Goal: Information Seeking & Learning: Learn about a topic

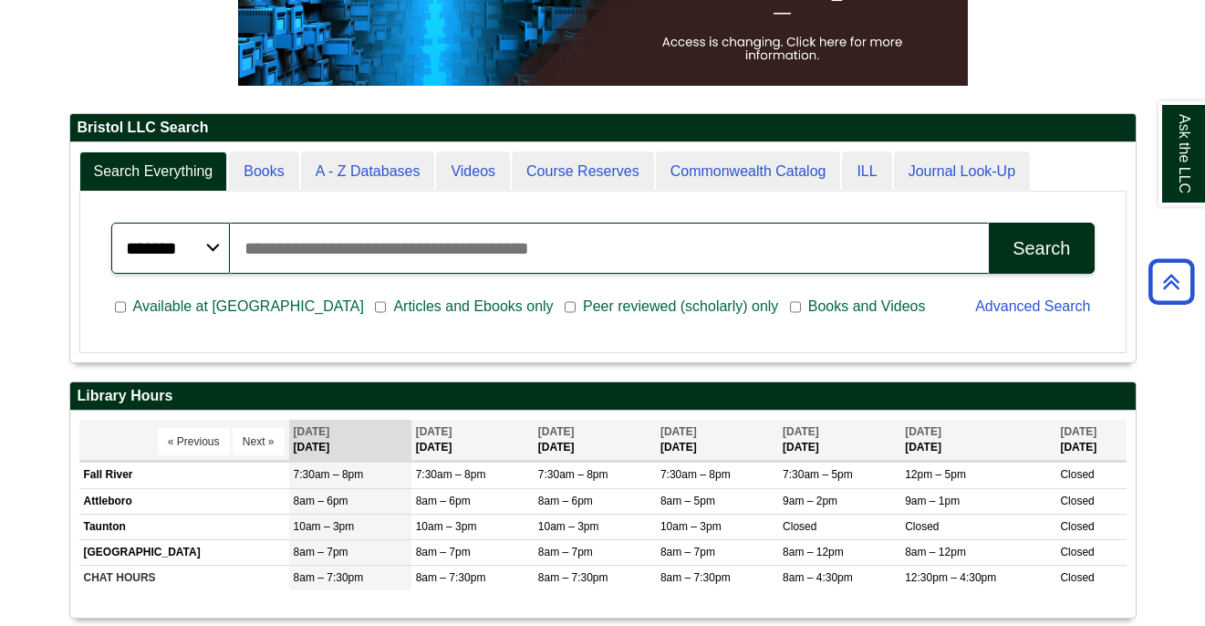
scroll to position [343, 0]
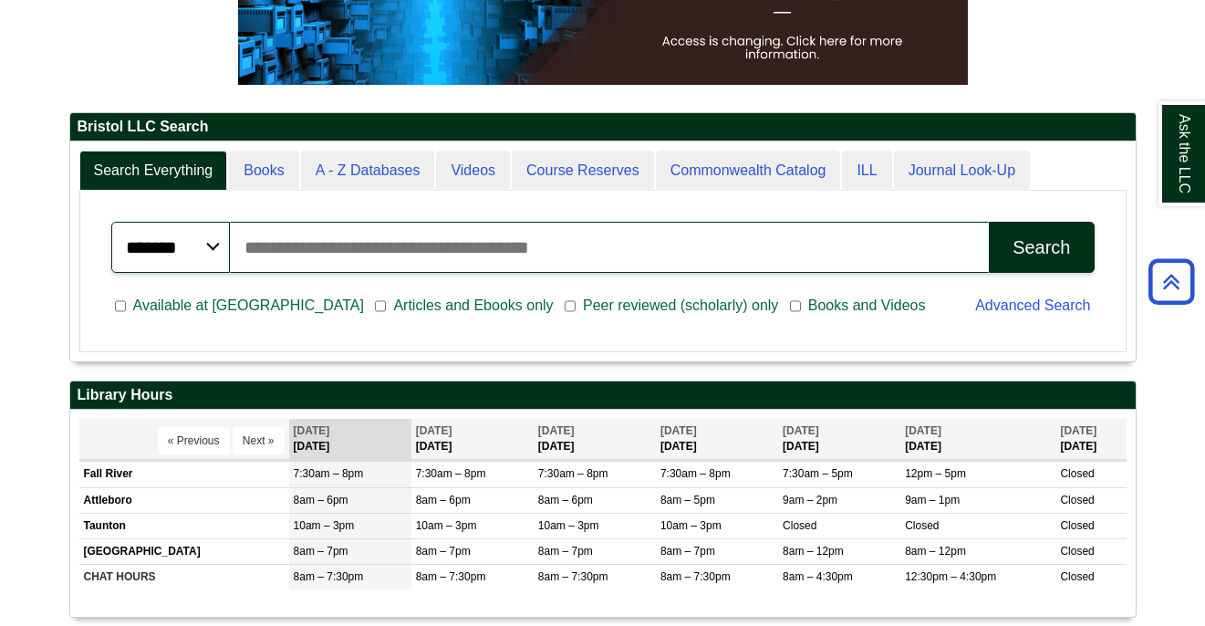
click at [489, 254] on input "Search articles, books, journals & more" at bounding box center [610, 247] width 760 height 51
paste input "**********"
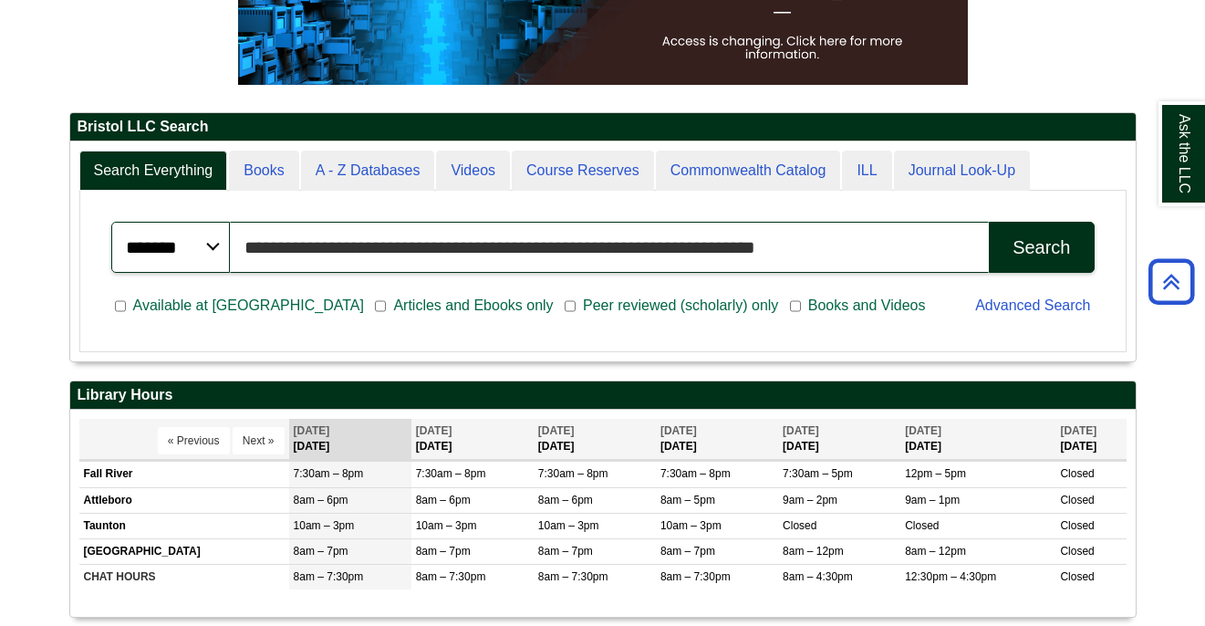
type input "**********"
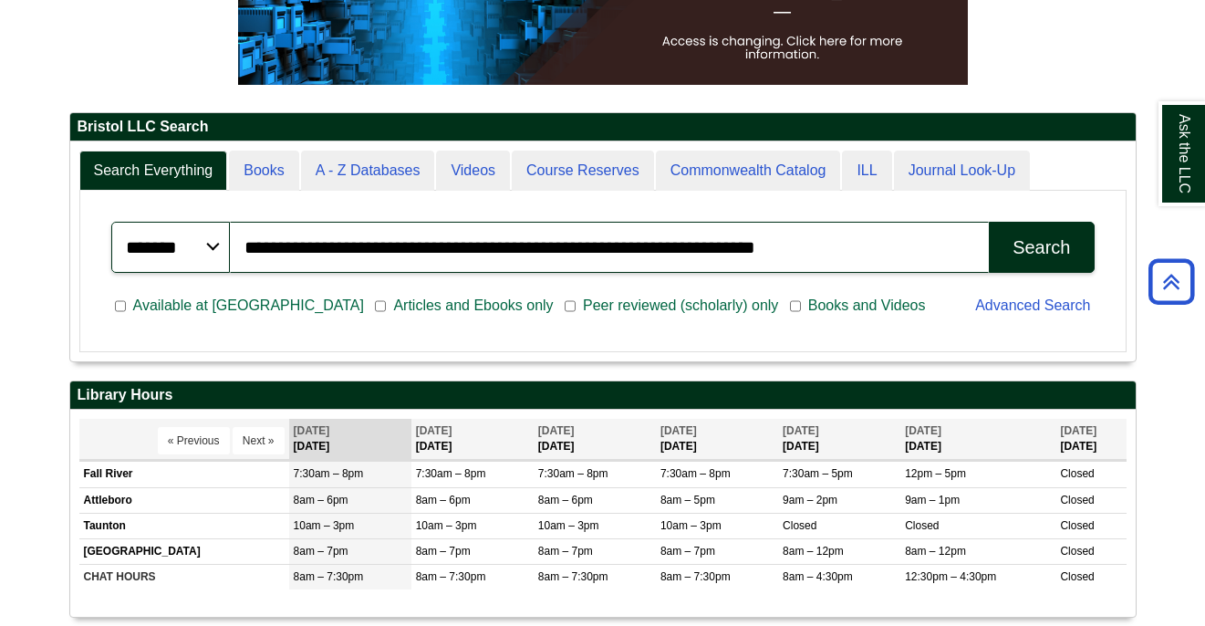
click at [1035, 252] on div "Search" at bounding box center [1040, 247] width 57 height 21
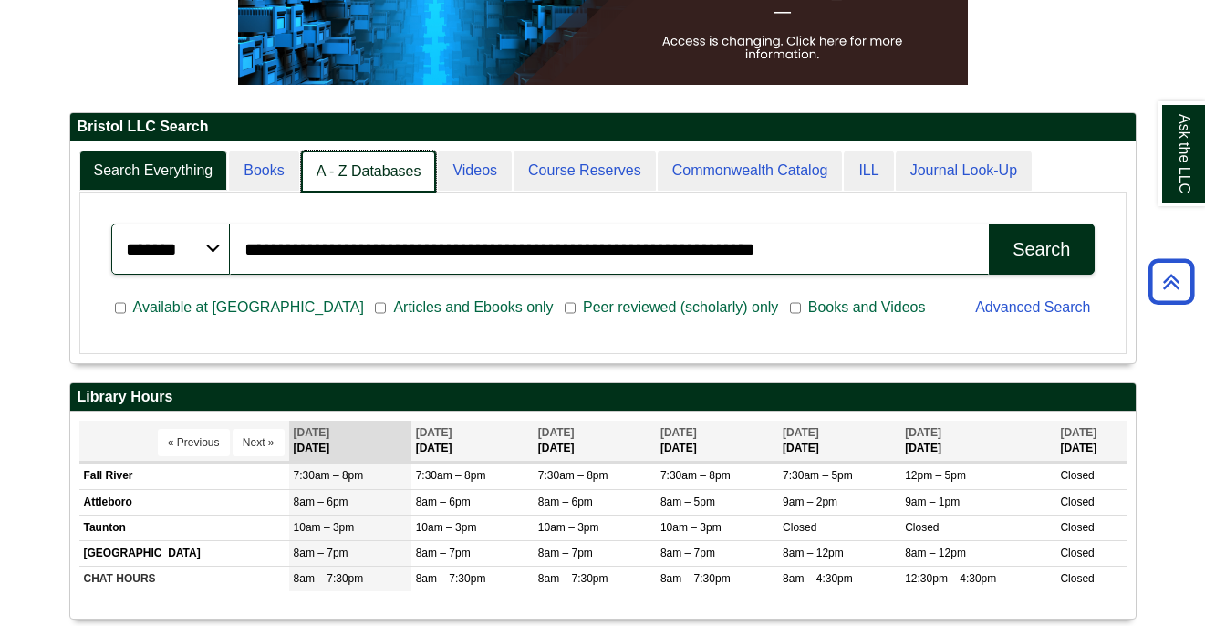
scroll to position [9, 9]
click at [358, 174] on link "A - Z Databases" at bounding box center [369, 171] width 136 height 43
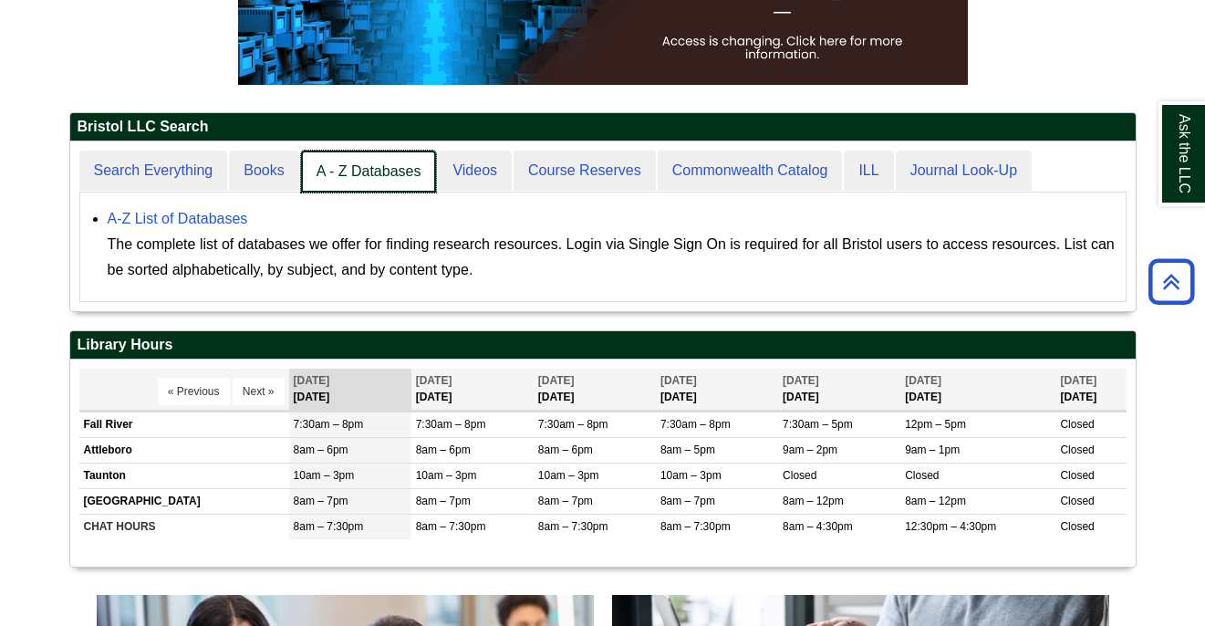
click at [342, 180] on link "A - Z Databases" at bounding box center [369, 171] width 136 height 43
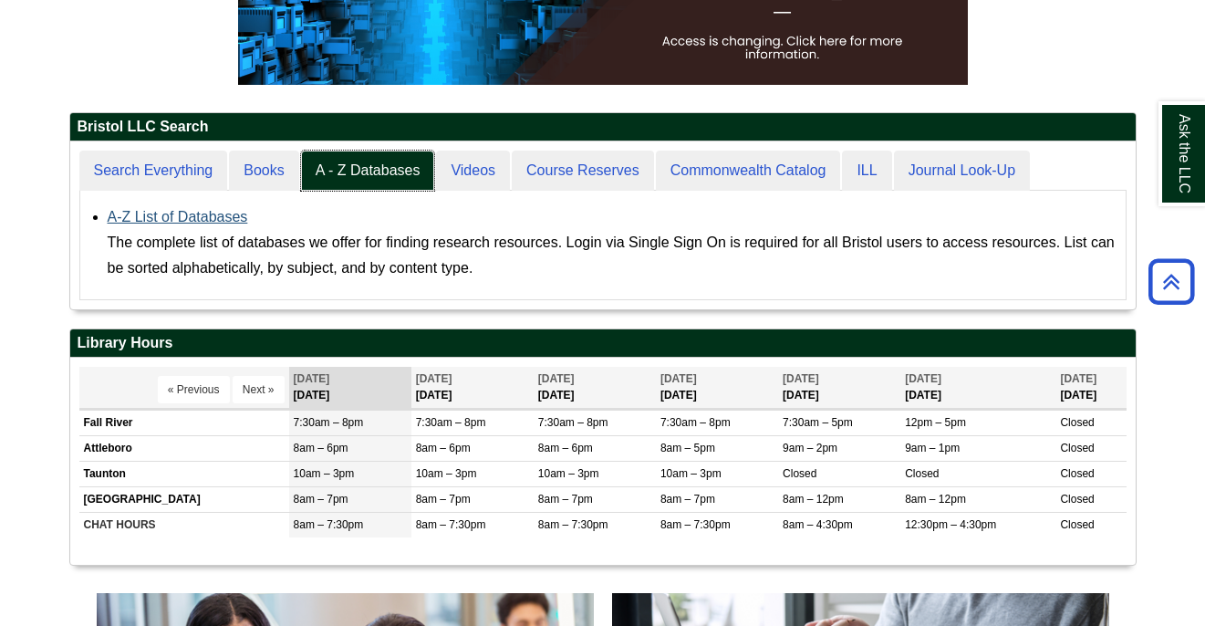
scroll to position [168, 1065]
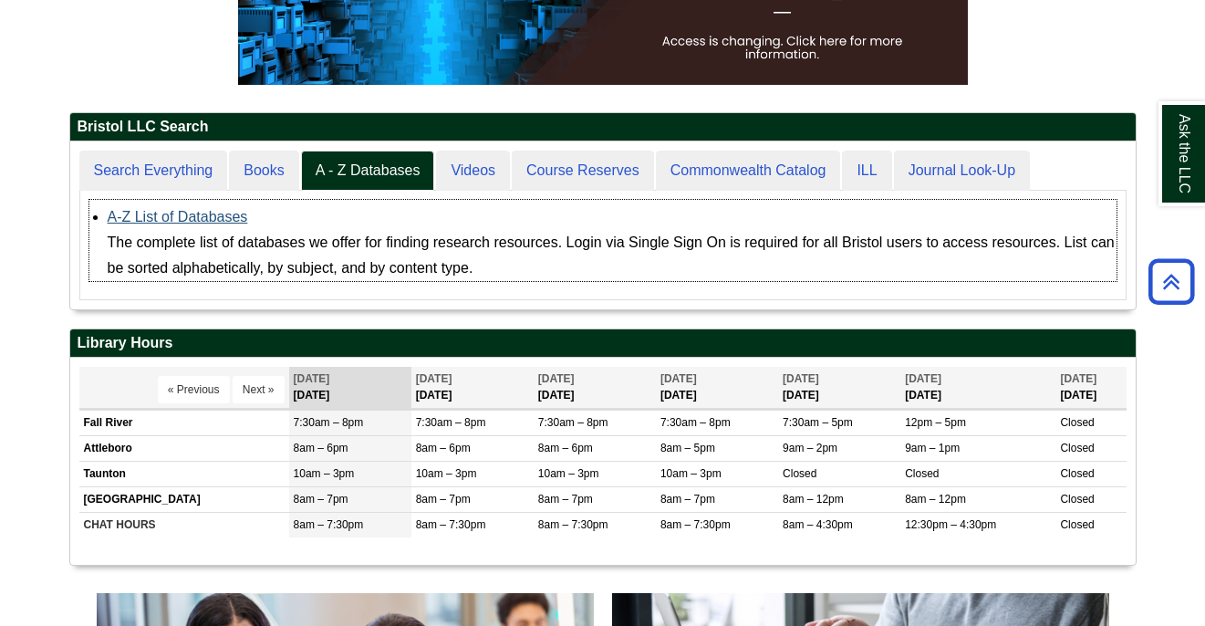
click at [217, 218] on link "A-Z List of Databases" at bounding box center [178, 217] width 140 height 16
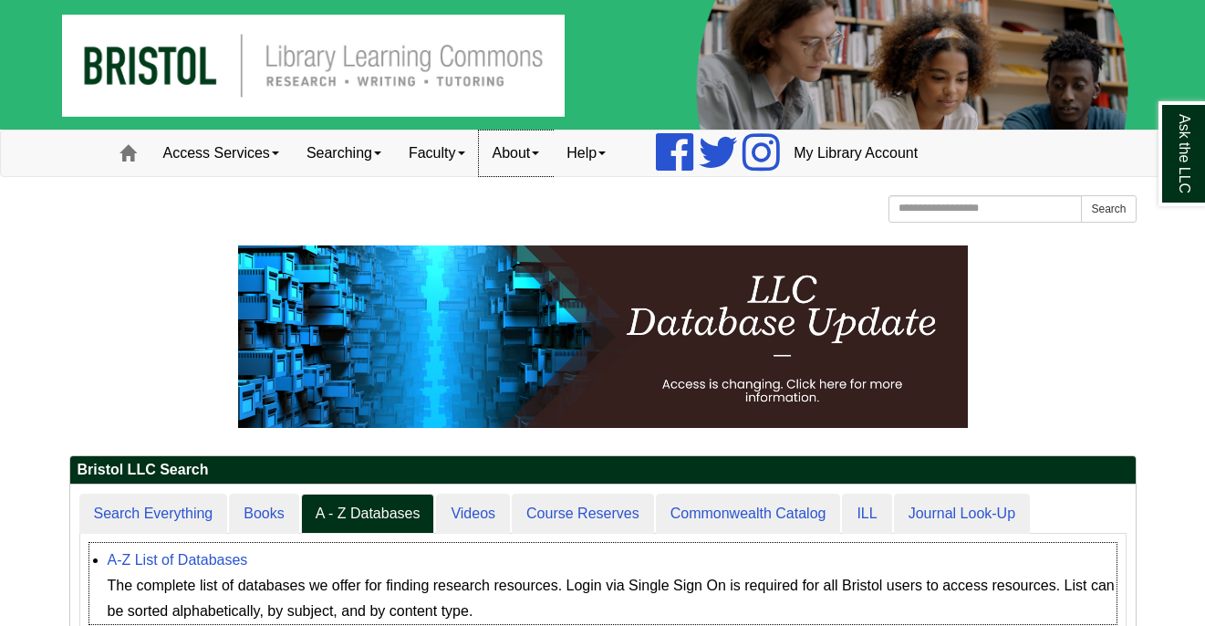
scroll to position [0, 0]
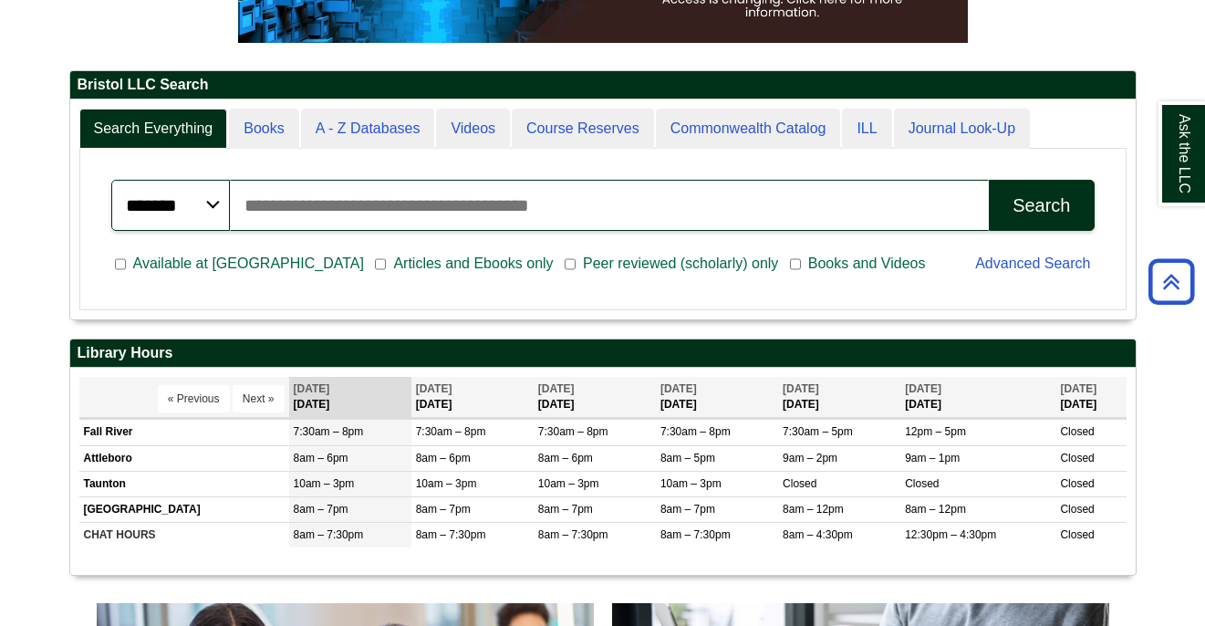
scroll to position [220, 1065]
click at [331, 210] on input "Search articles, books, journals & more" at bounding box center [610, 205] width 760 height 51
paste input "**********"
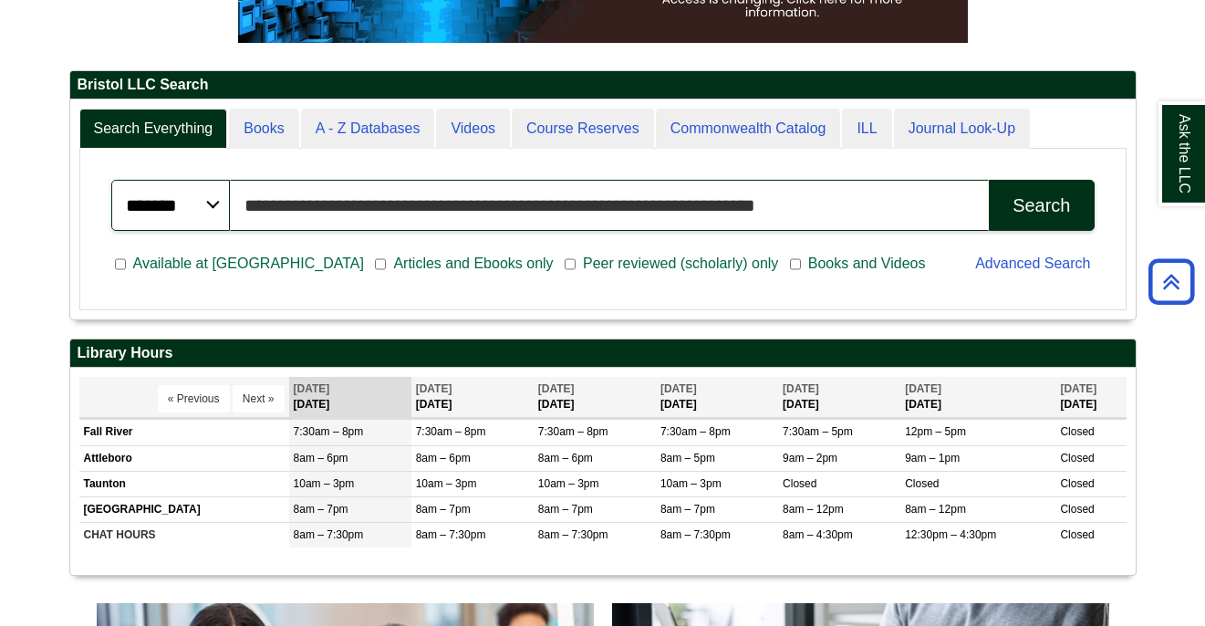
type input "**********"
click at [1025, 214] on div "Search" at bounding box center [1040, 205] width 57 height 21
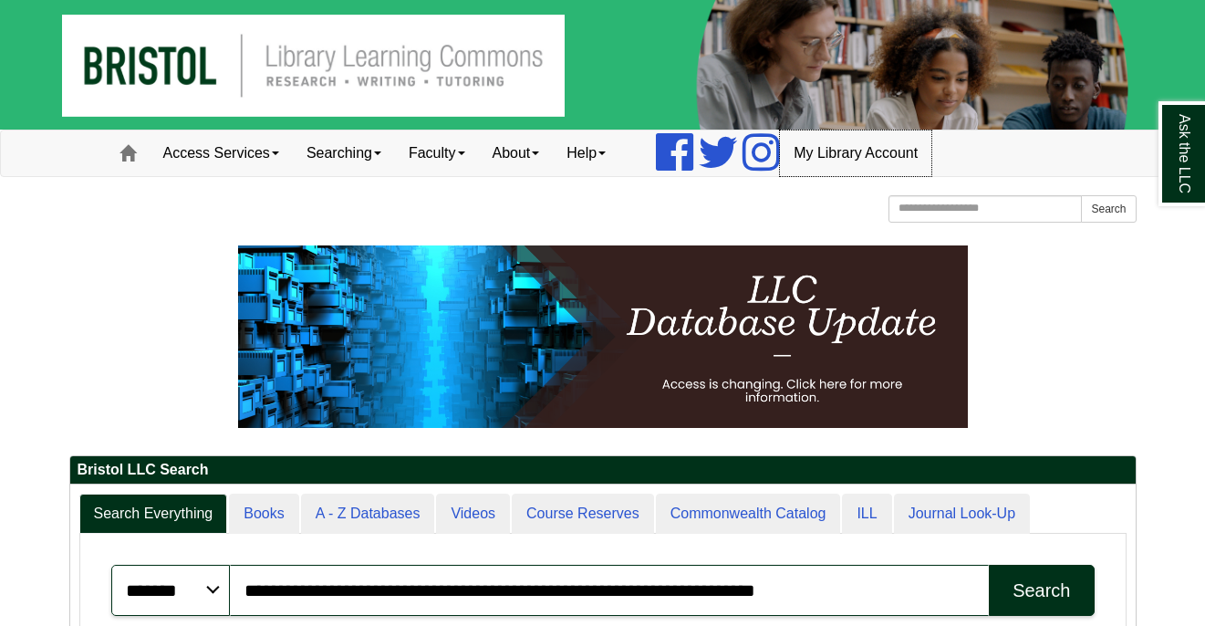
scroll to position [0, 0]
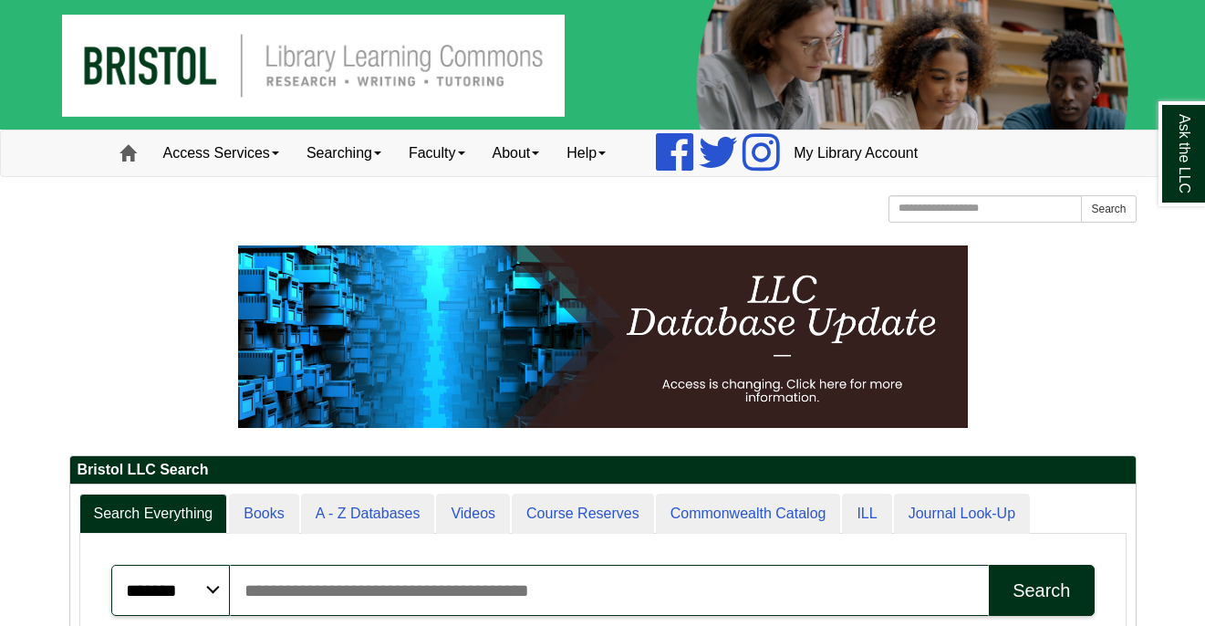
click at [125, 154] on span at bounding box center [127, 153] width 16 height 16
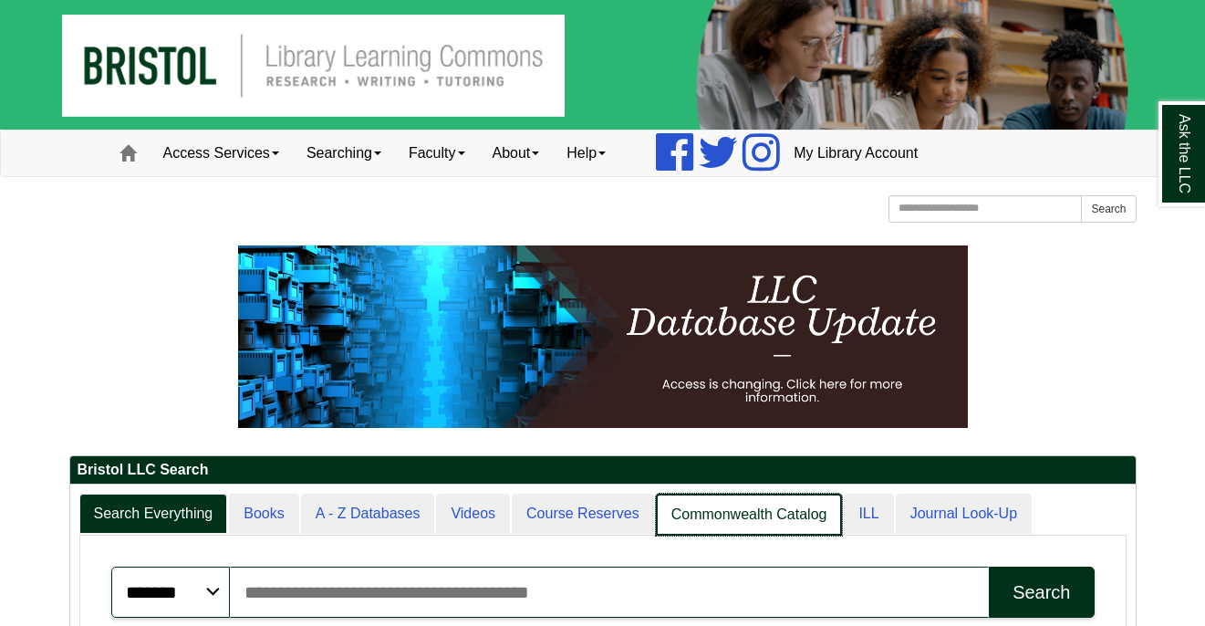
scroll to position [9, 9]
click at [699, 525] on link "Commonwealth Catalog" at bounding box center [749, 514] width 187 height 43
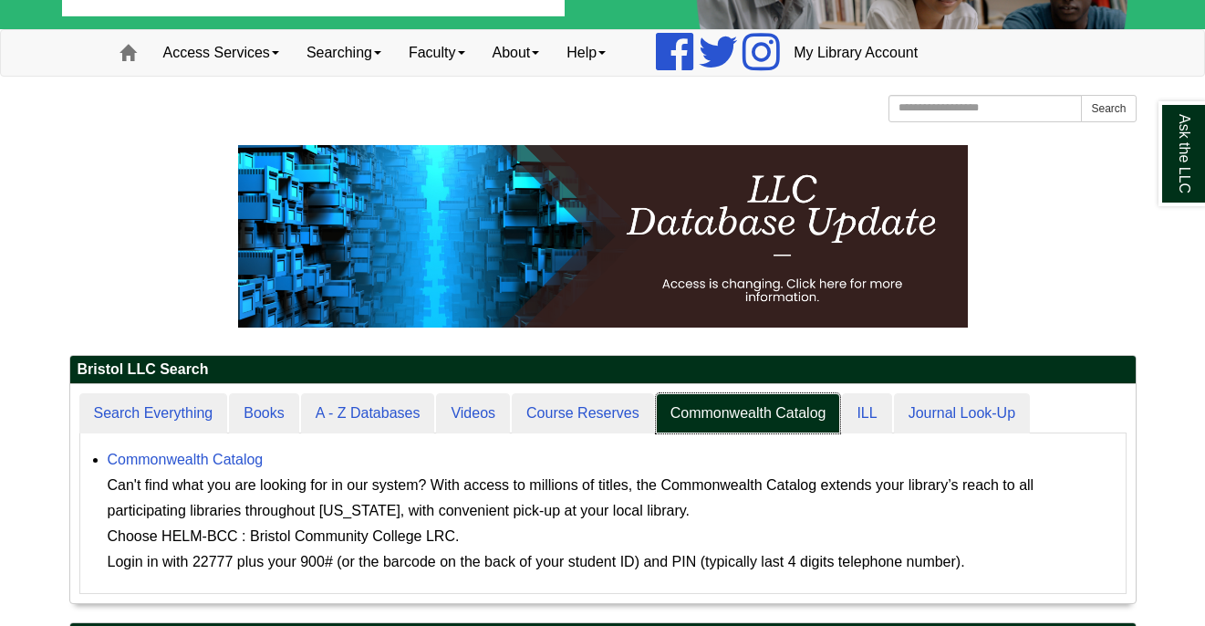
scroll to position [219, 1065]
click at [203, 462] on link "Commonwealth Catalog" at bounding box center [186, 459] width 156 height 16
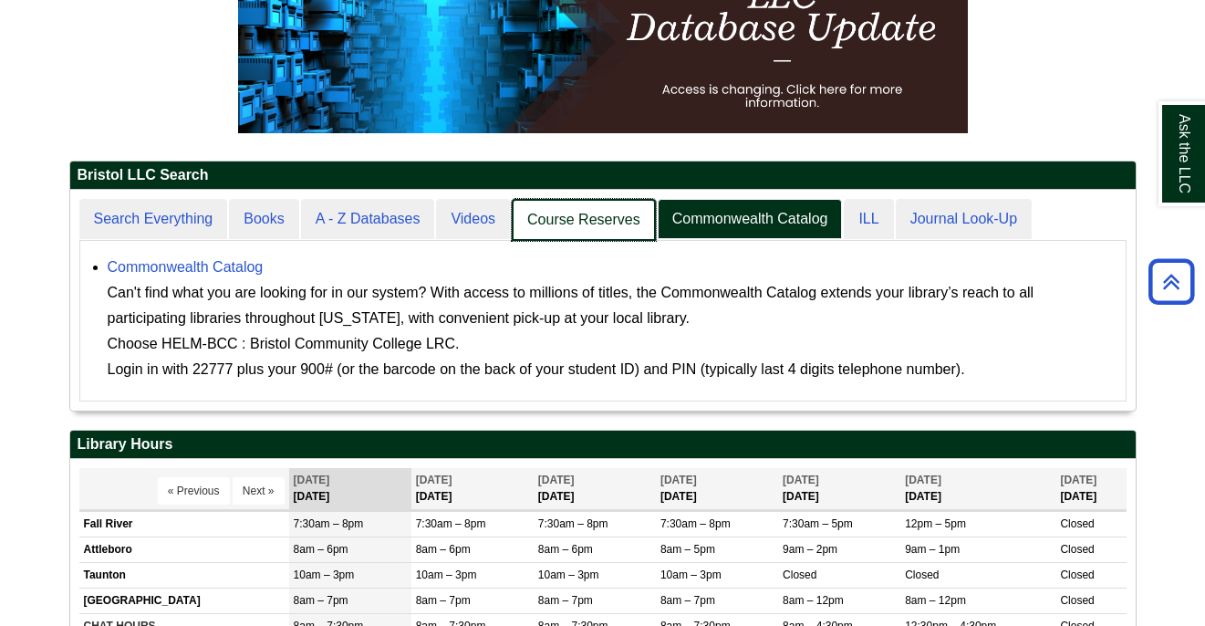
click at [554, 210] on link "Course Reserves" at bounding box center [584, 220] width 144 height 43
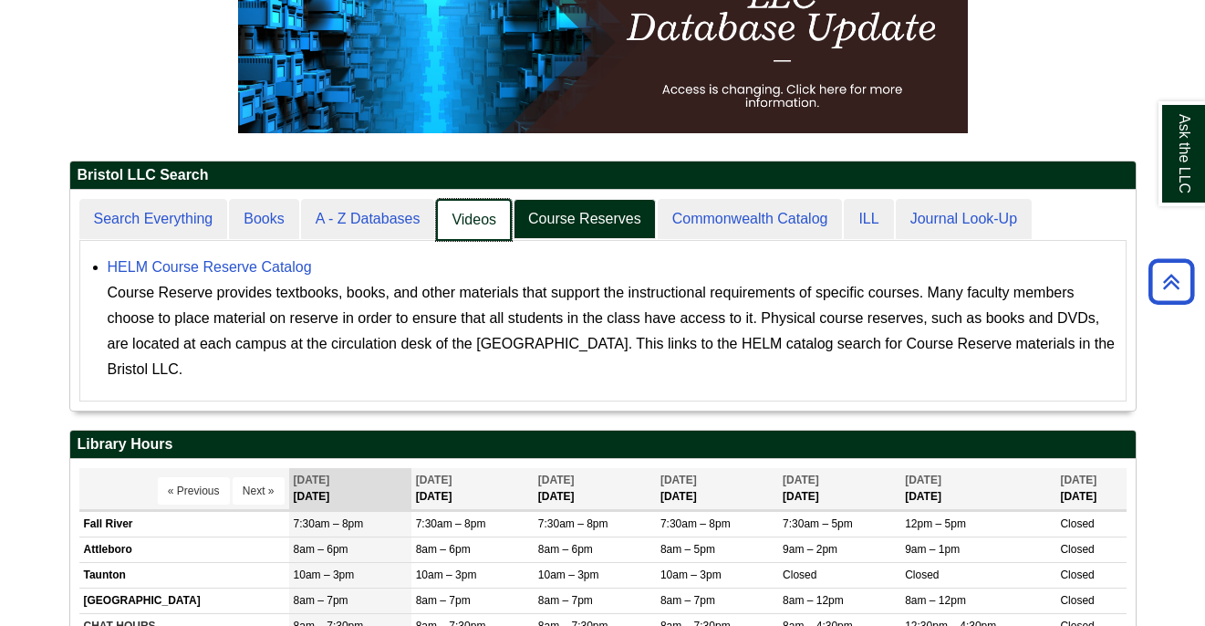
click at [483, 222] on link "Videos" at bounding box center [474, 220] width 76 height 43
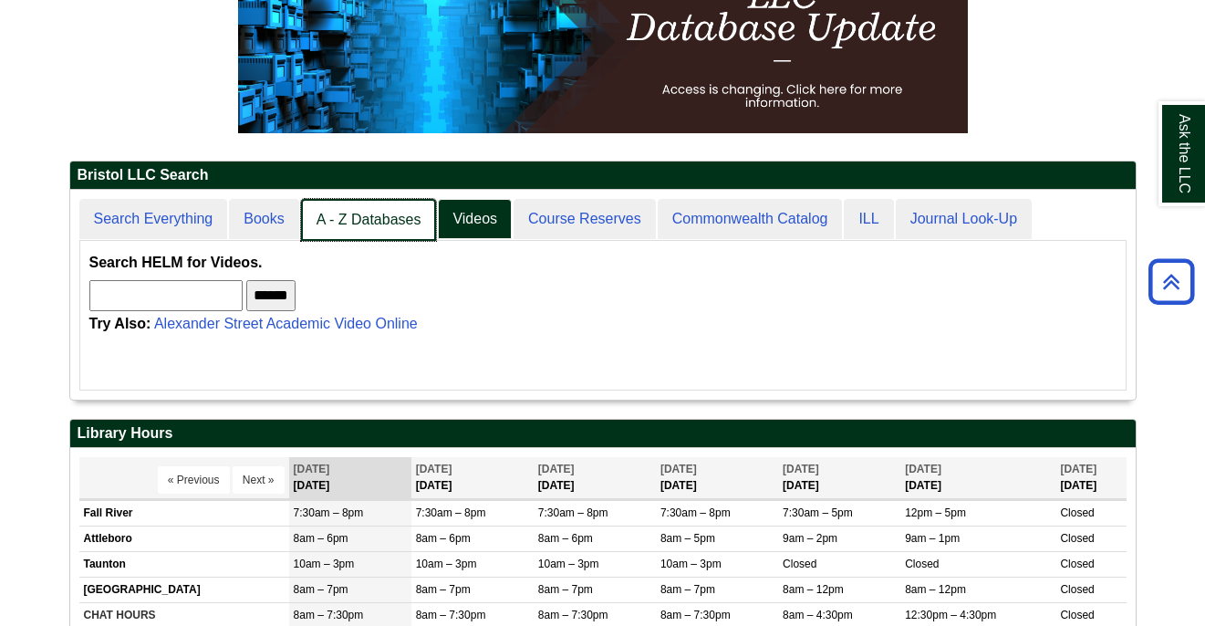
click at [390, 214] on link "A - Z Databases" at bounding box center [369, 220] width 136 height 43
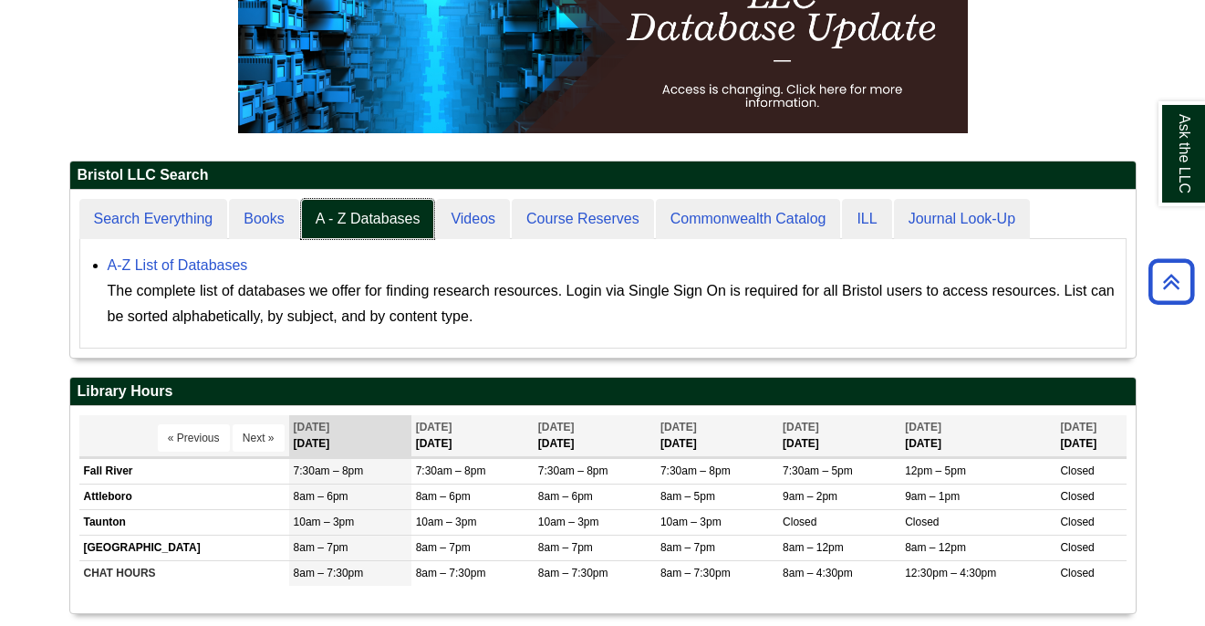
scroll to position [168, 1065]
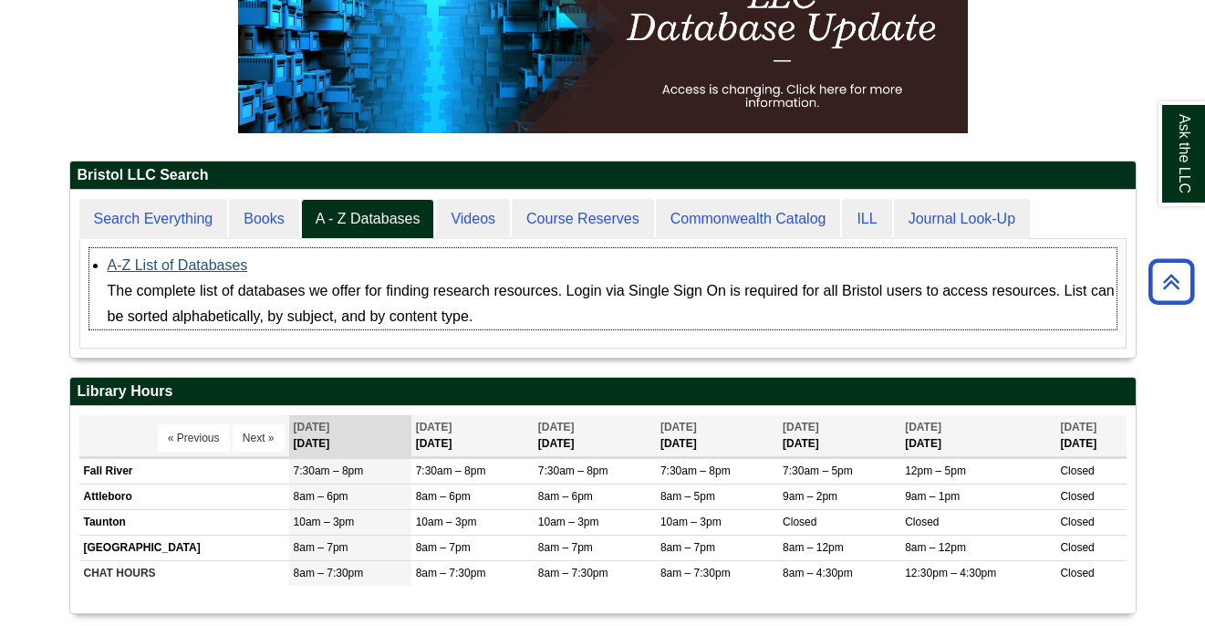
click at [233, 262] on link "A-Z List of Databases" at bounding box center [178, 265] width 140 height 16
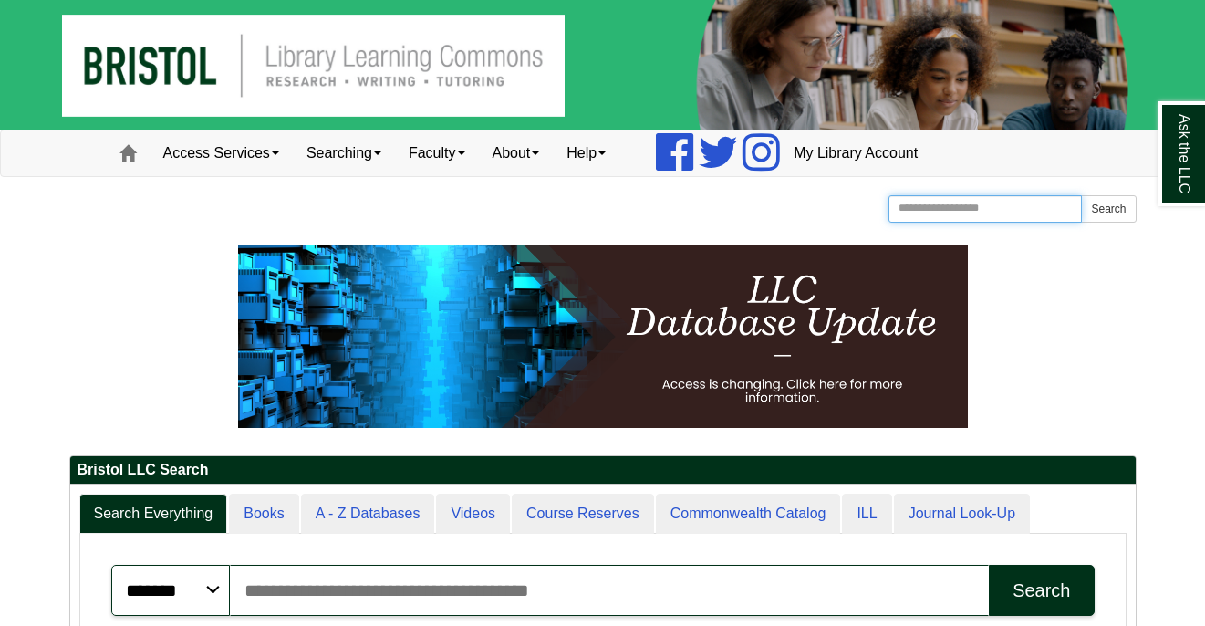
click at [941, 209] on input "Search the Website" at bounding box center [985, 208] width 194 height 27
click at [1172, 181] on link "Ask the LLC" at bounding box center [1181, 153] width 47 height 105
click at [406, 377] on img at bounding box center [603, 336] width 730 height 182
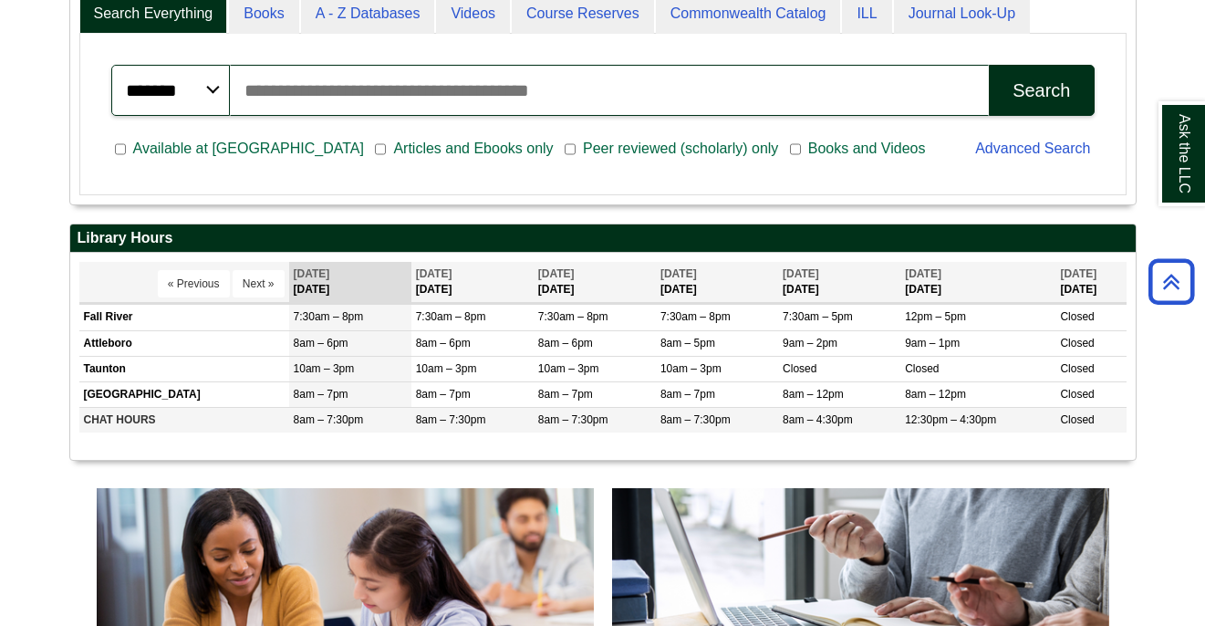
scroll to position [501, 0]
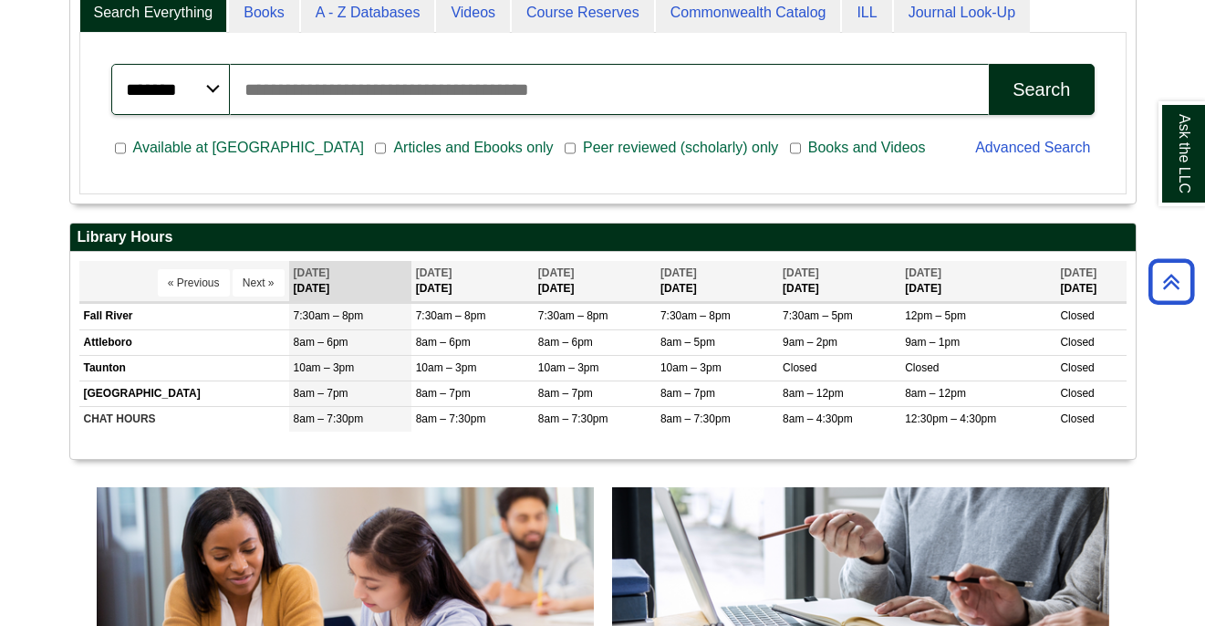
click at [575, 141] on span "Peer reviewed (scholarly) only" at bounding box center [680, 148] width 210 height 22
click at [471, 98] on input "Search articles, books, journals & more" at bounding box center [610, 89] width 760 height 51
paste input "**********"
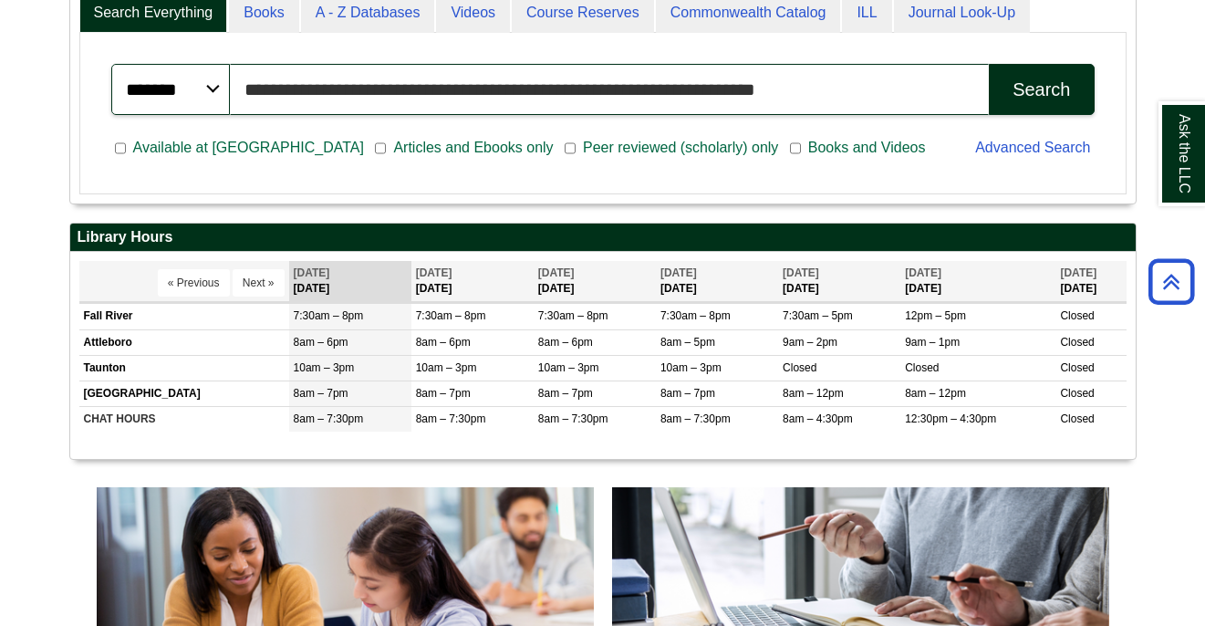
type input "**********"
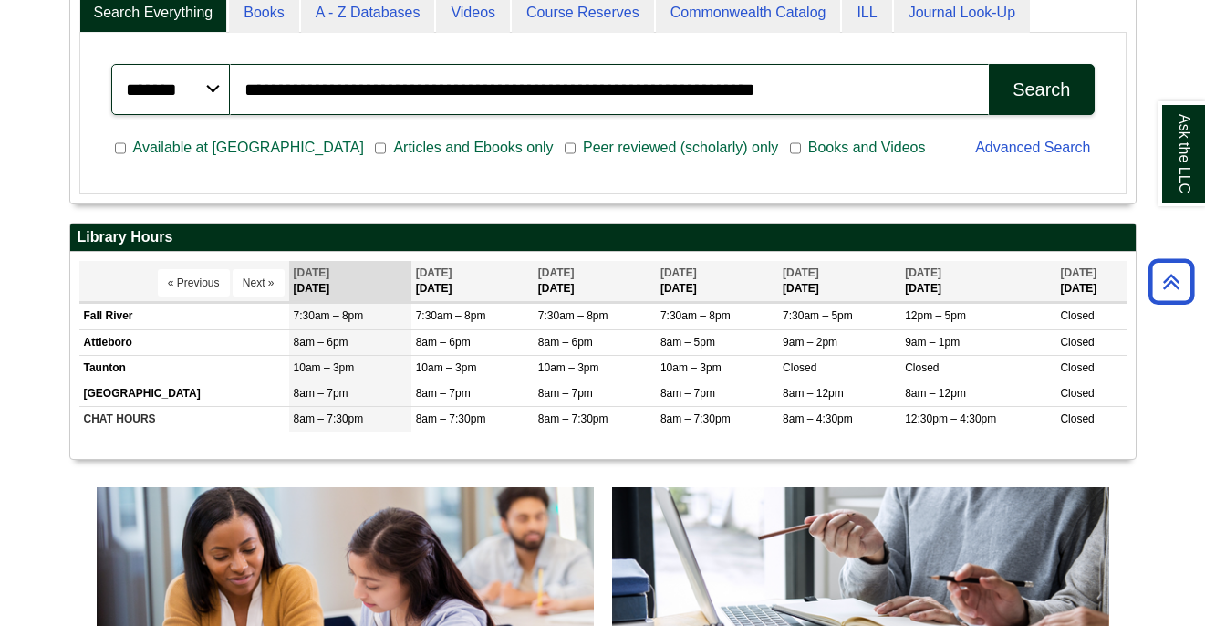
click at [1052, 86] on div "Search" at bounding box center [1040, 89] width 57 height 21
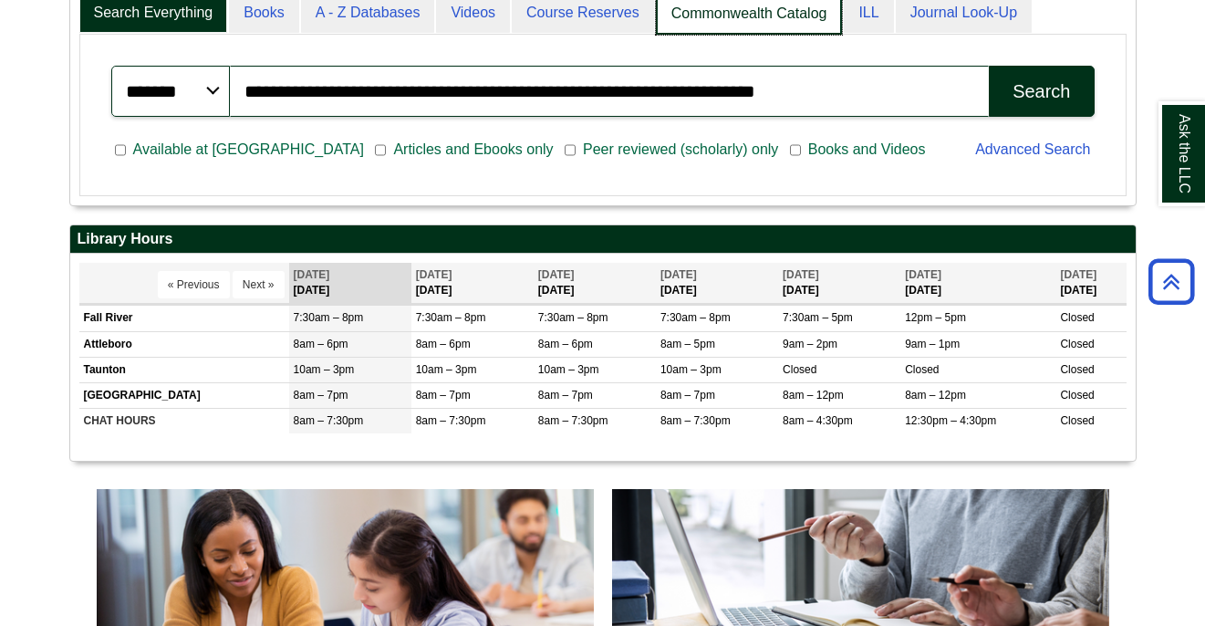
scroll to position [222, 1065]
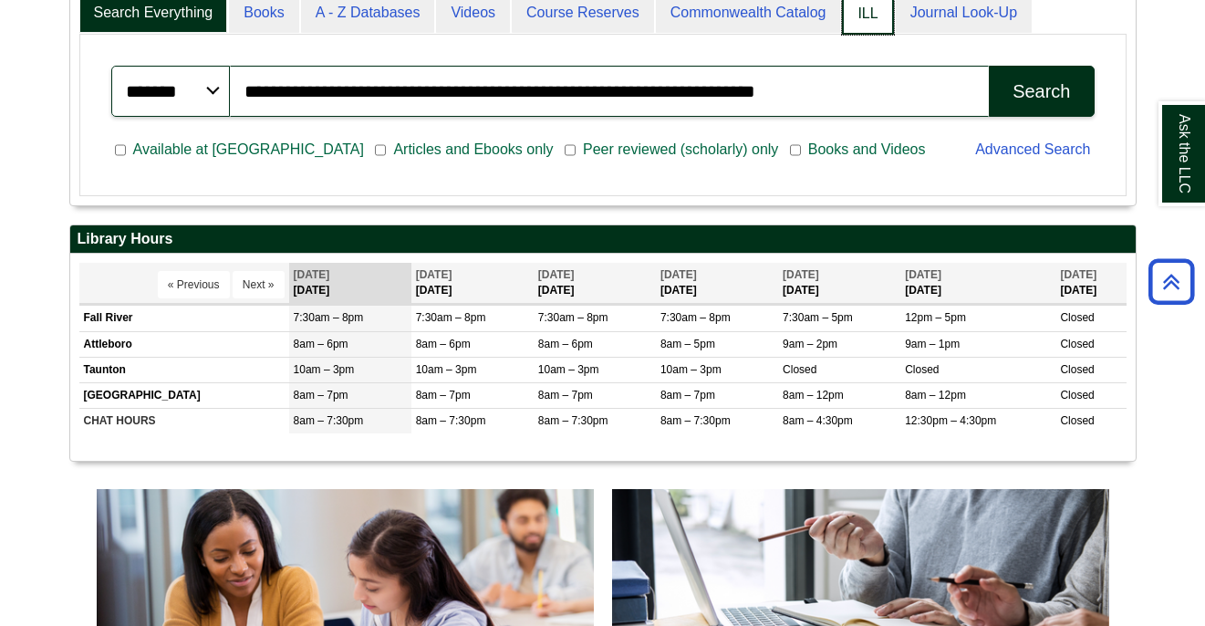
click at [865, 16] on link "ILL" at bounding box center [867, 14] width 51 height 43
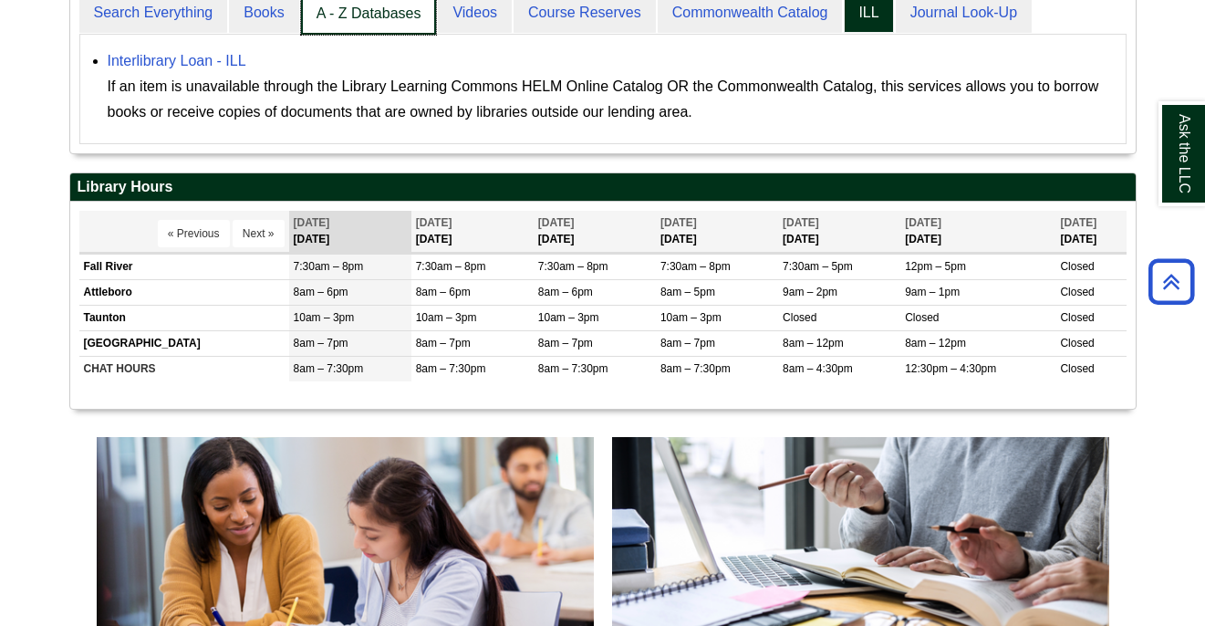
click at [414, 17] on link "A - Z Databases" at bounding box center [369, 14] width 136 height 43
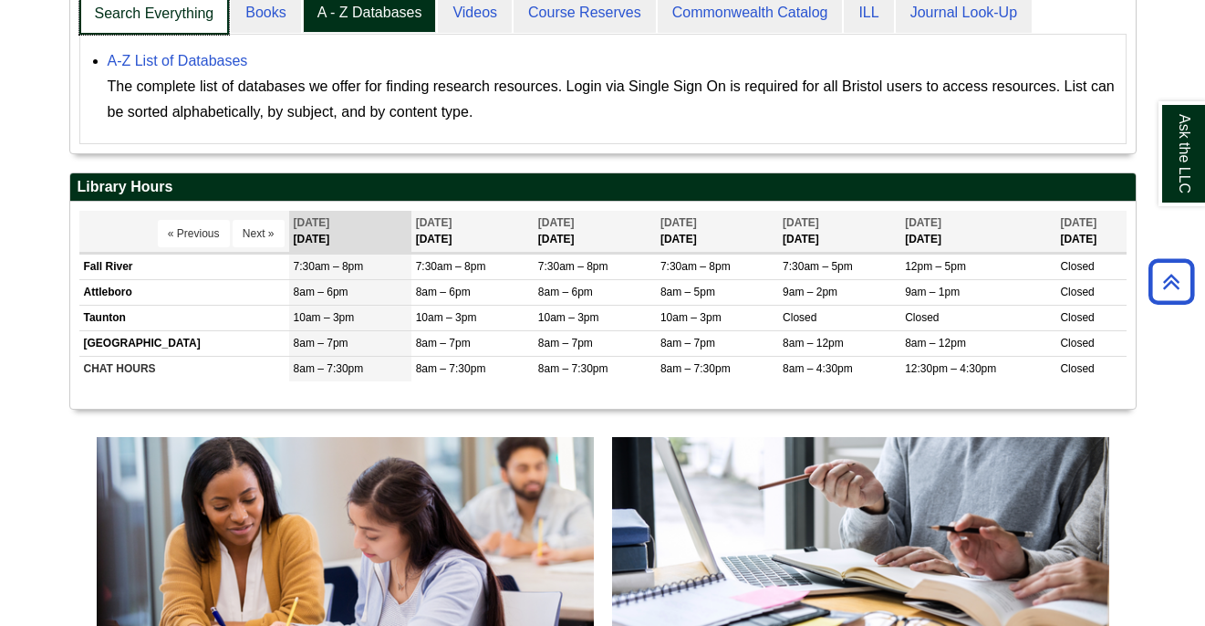
click at [174, 16] on link "Search Everything" at bounding box center [154, 14] width 150 height 43
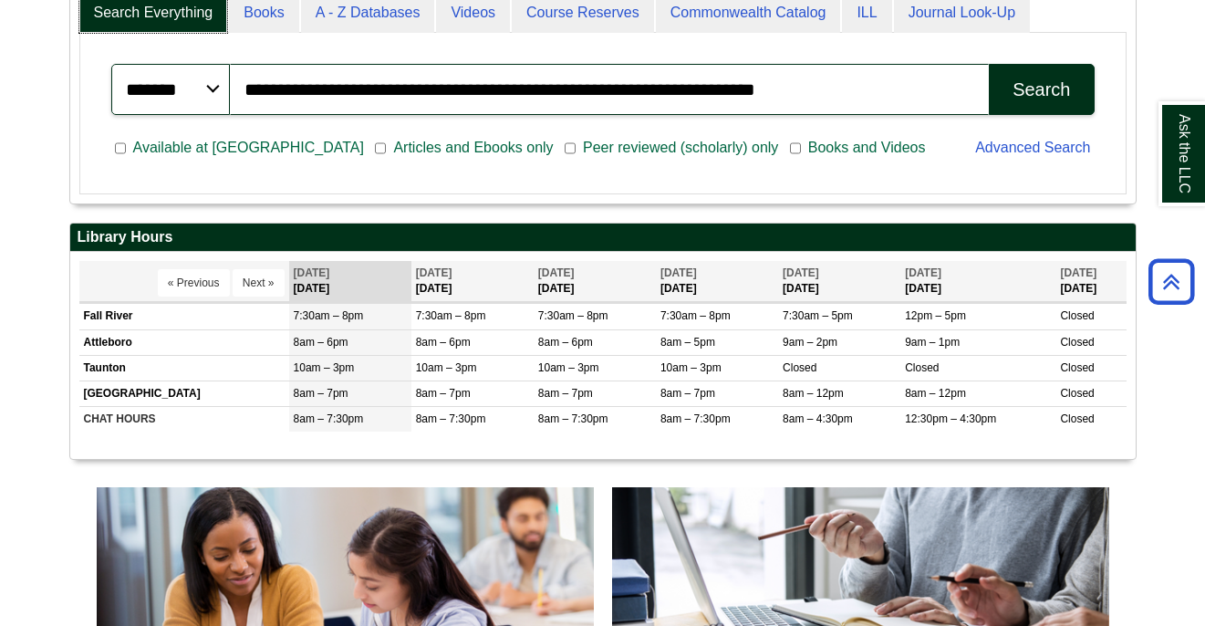
scroll to position [220, 1065]
click at [1053, 122] on div "**********" at bounding box center [602, 89] width 1005 height 73
click at [1043, 103] on button "Search" at bounding box center [1041, 89] width 105 height 51
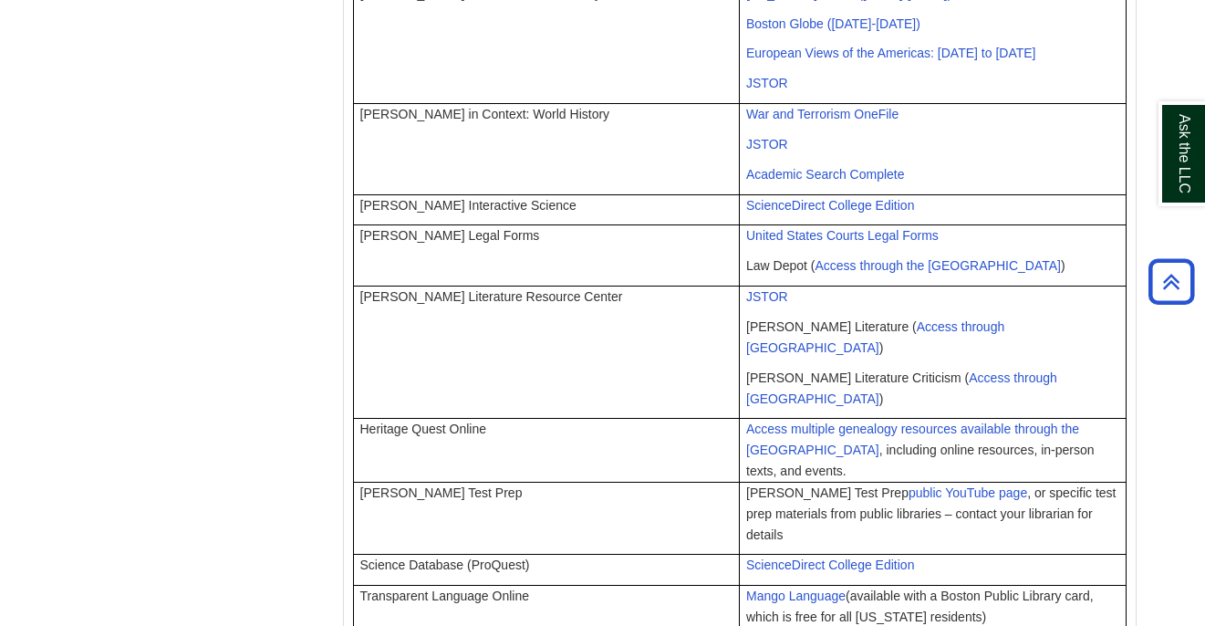
scroll to position [1341, 0]
click at [780, 587] on link "Mango Language" at bounding box center [795, 594] width 99 height 15
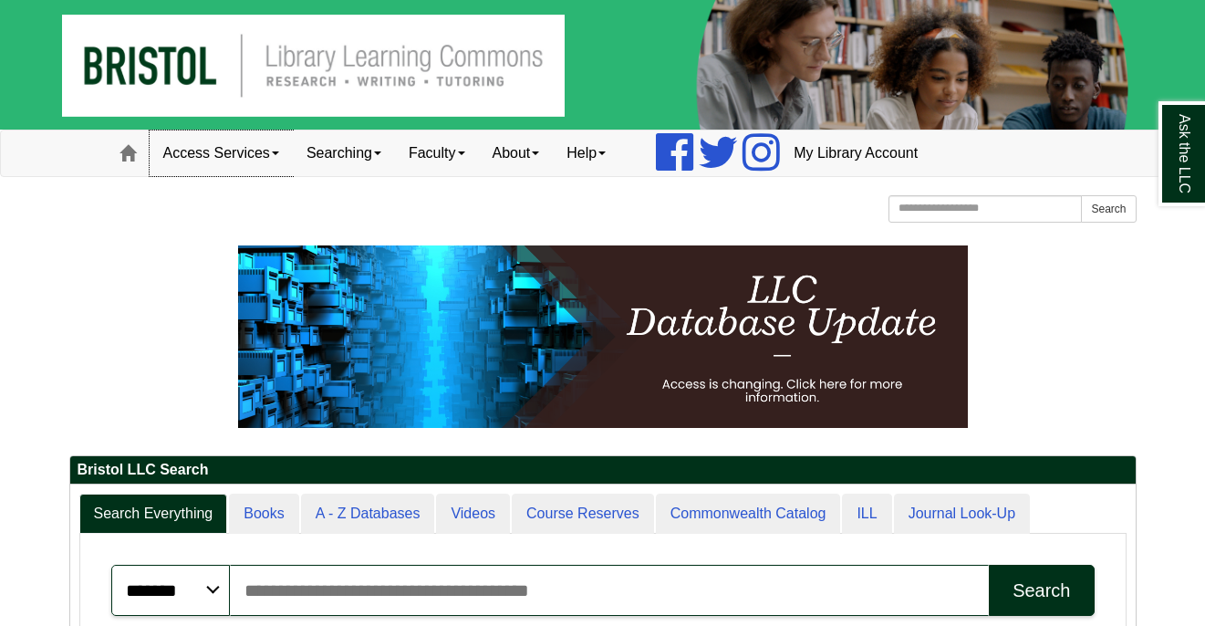
scroll to position [220, 1065]
click at [230, 159] on link "Access Services" at bounding box center [221, 153] width 143 height 46
click at [127, 151] on span at bounding box center [127, 153] width 16 height 16
click at [353, 159] on link "Searching" at bounding box center [344, 153] width 102 height 46
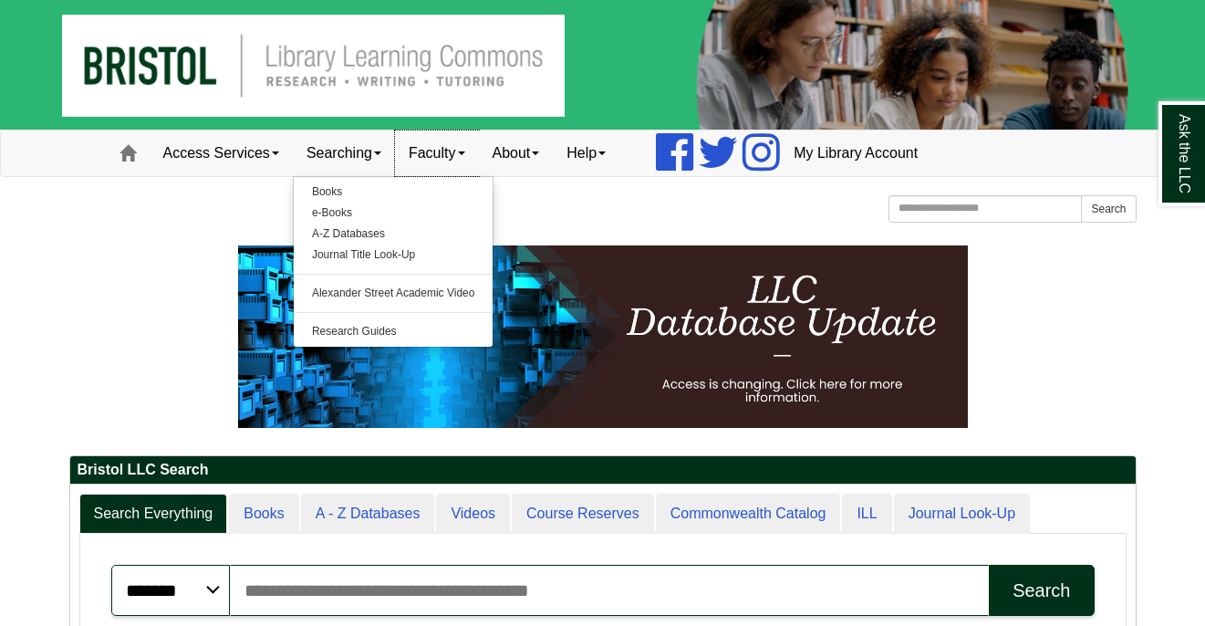
click at [442, 162] on link "Faculty" at bounding box center [437, 153] width 84 height 46
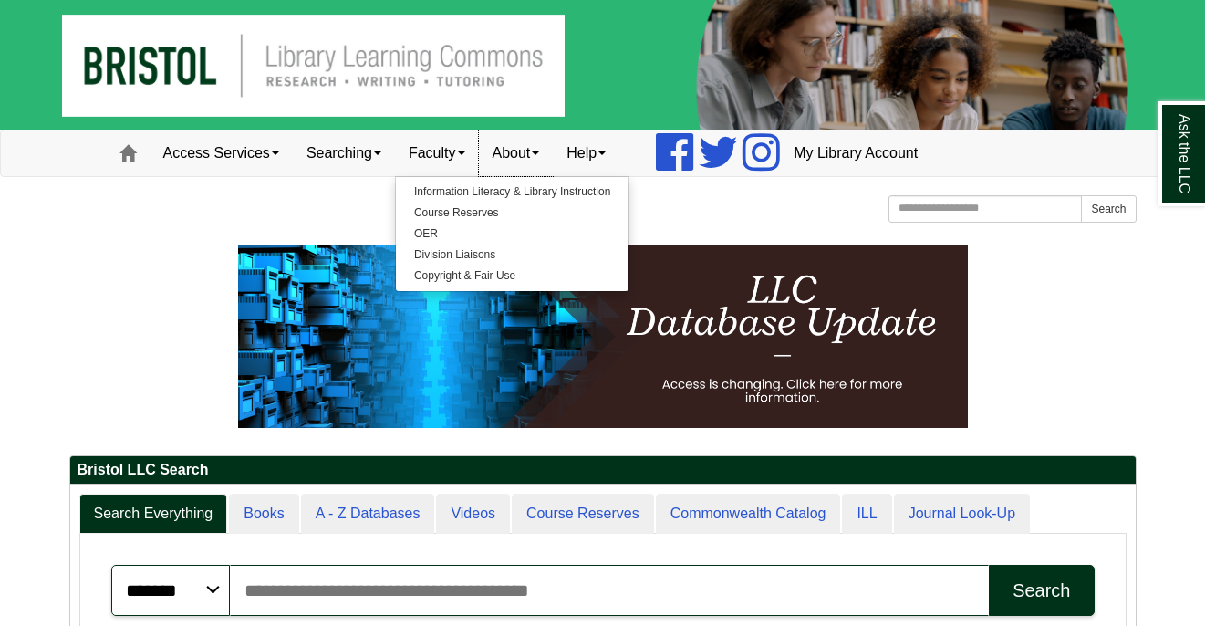
click at [530, 149] on link "About" at bounding box center [516, 153] width 75 height 46
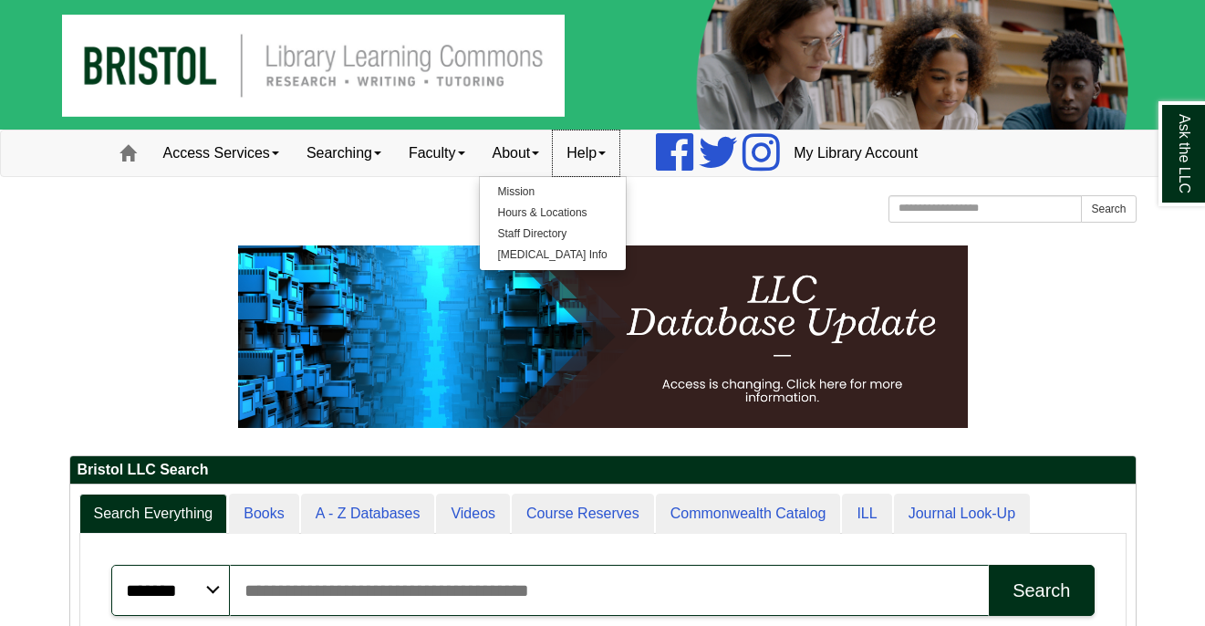
click at [583, 156] on link "Help" at bounding box center [586, 153] width 67 height 46
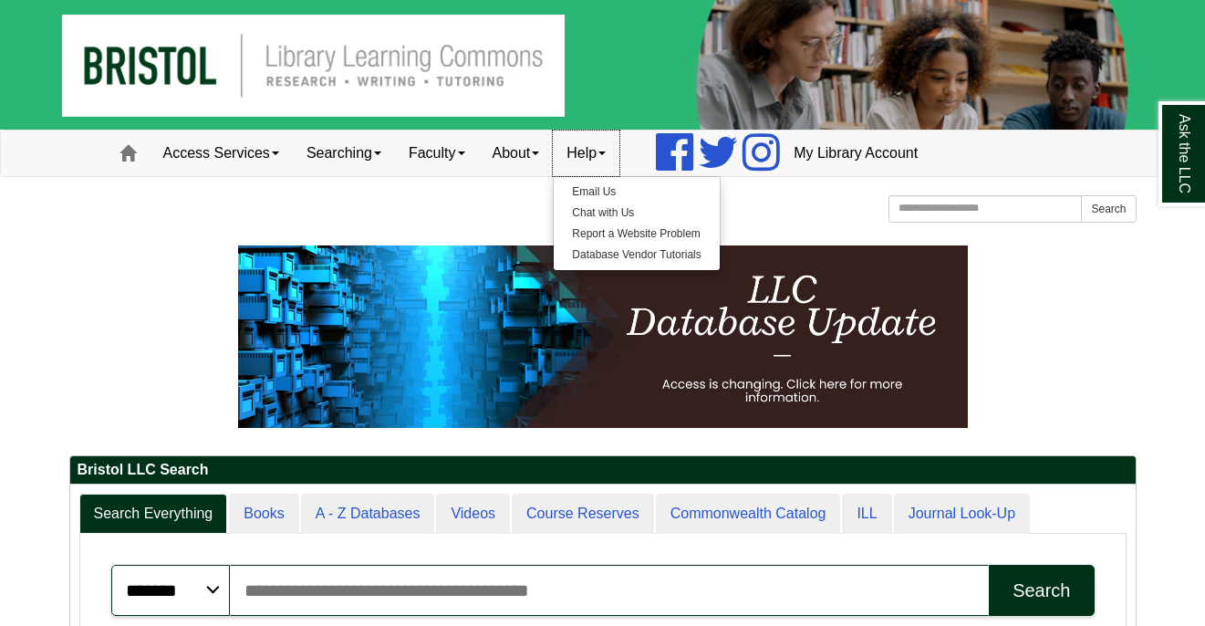
scroll to position [220, 1065]
click at [526, 451] on div at bounding box center [602, 350] width 1067 height 210
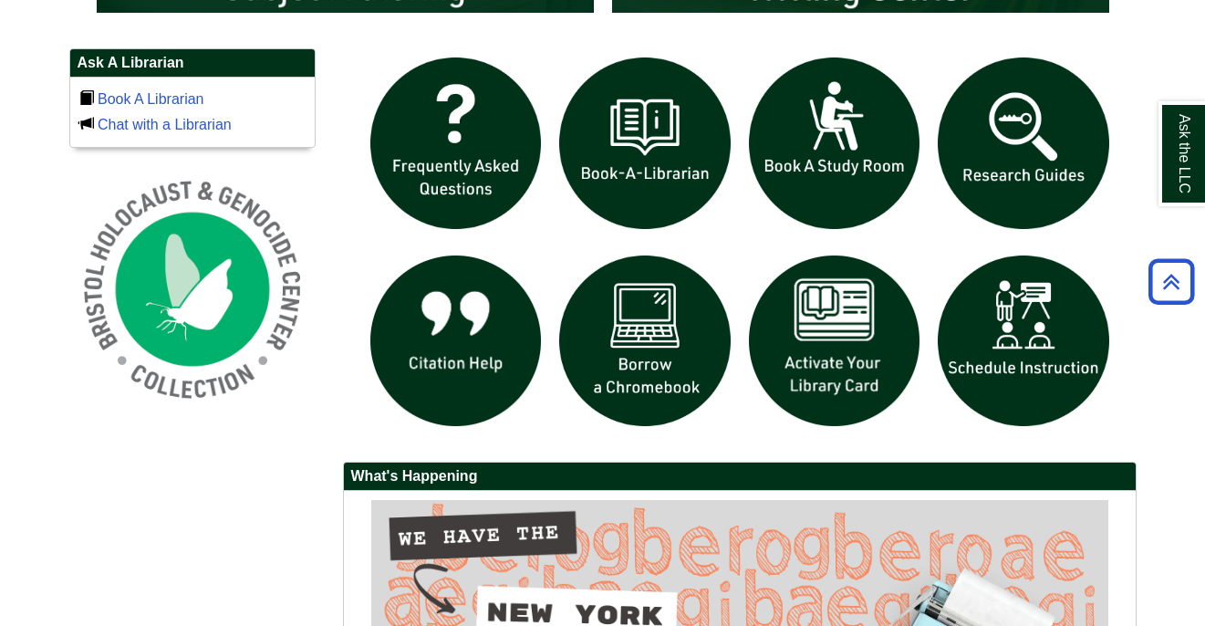
scroll to position [1186, 0]
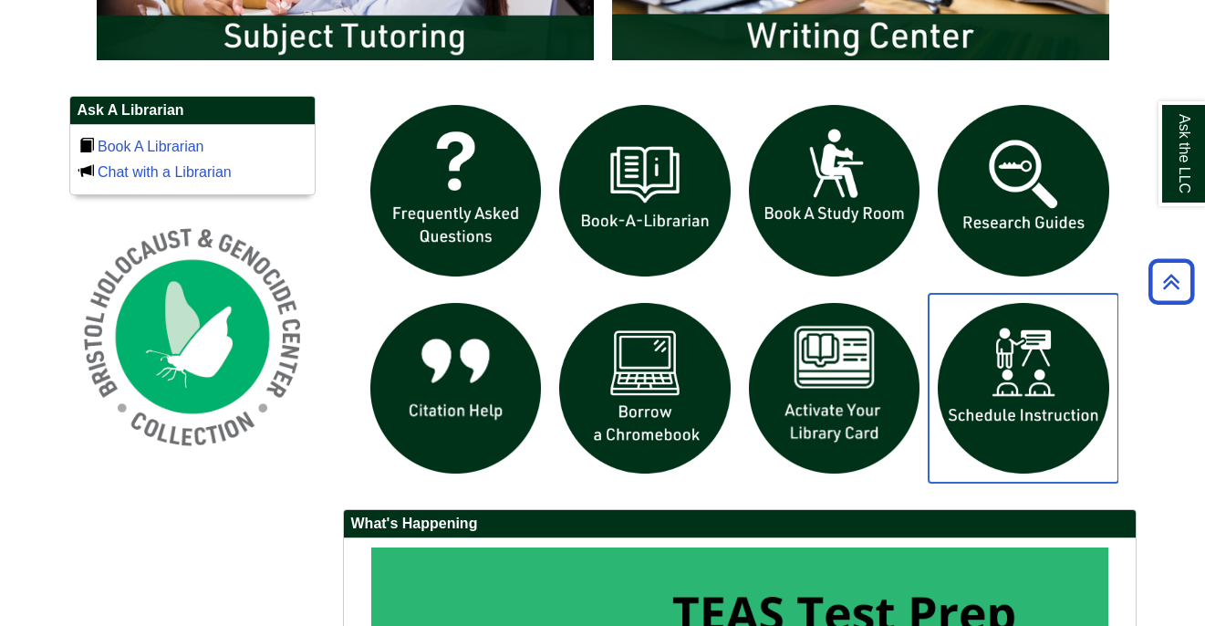
click at [994, 356] on img "slideshow" at bounding box center [1023, 389] width 190 height 190
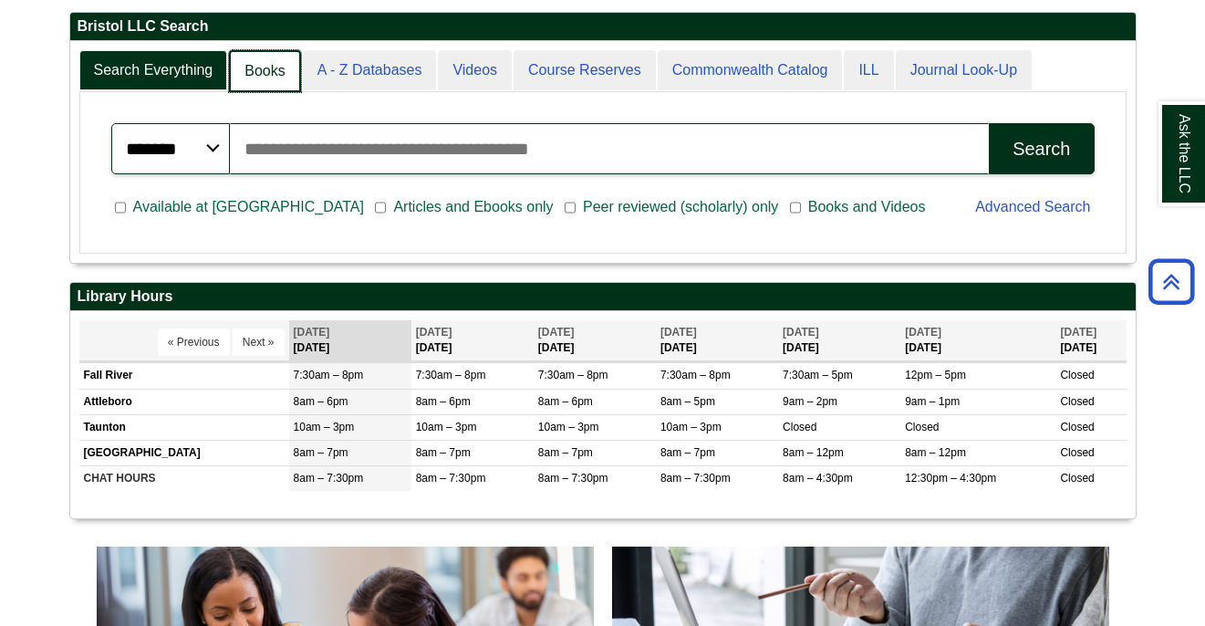
scroll to position [9, 9]
click at [273, 72] on link "Books" at bounding box center [264, 71] width 71 height 43
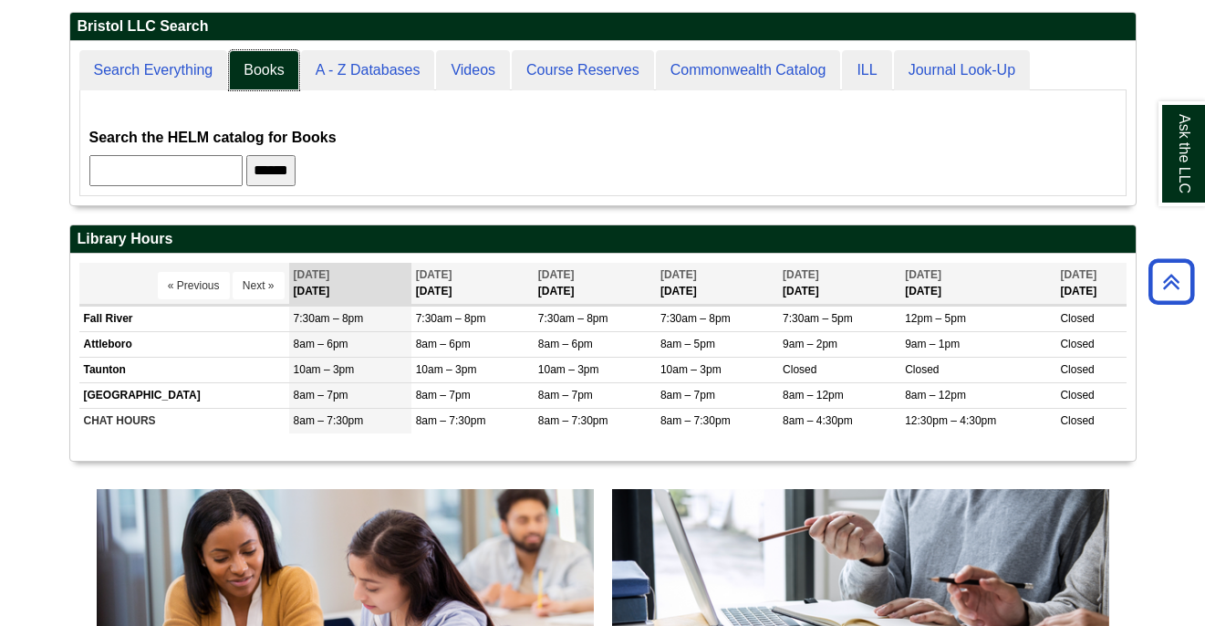
scroll to position [164, 1065]
click at [177, 168] on input "text" at bounding box center [165, 170] width 153 height 31
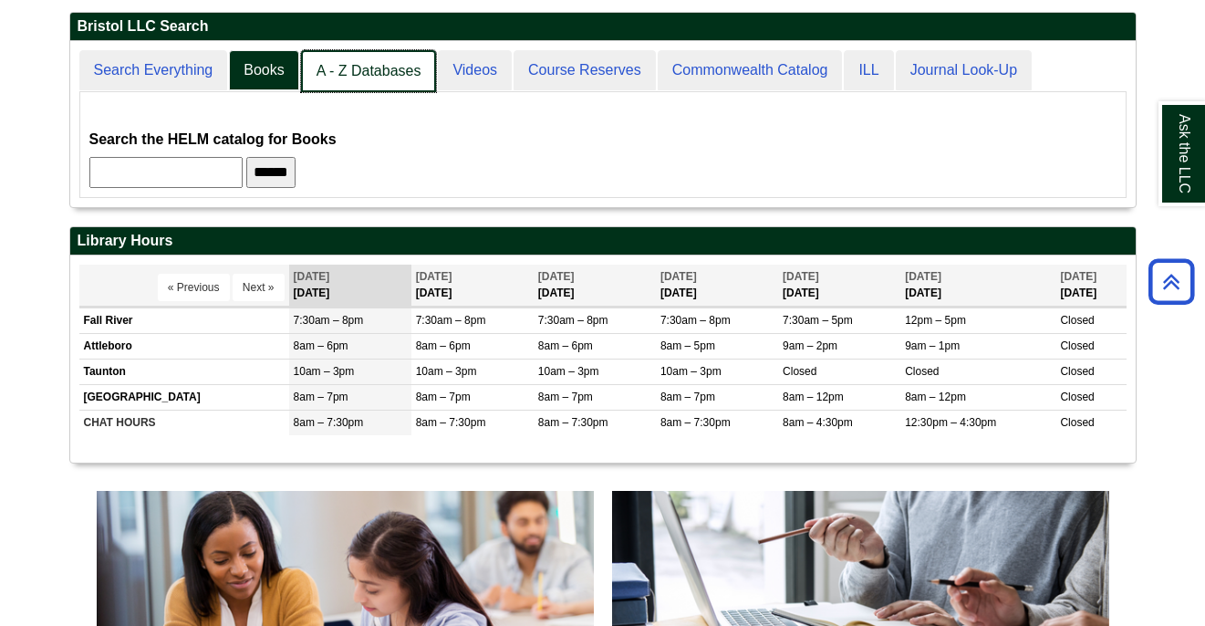
scroll to position [166, 1065]
click at [349, 57] on link "A - Z Databases" at bounding box center [369, 71] width 136 height 43
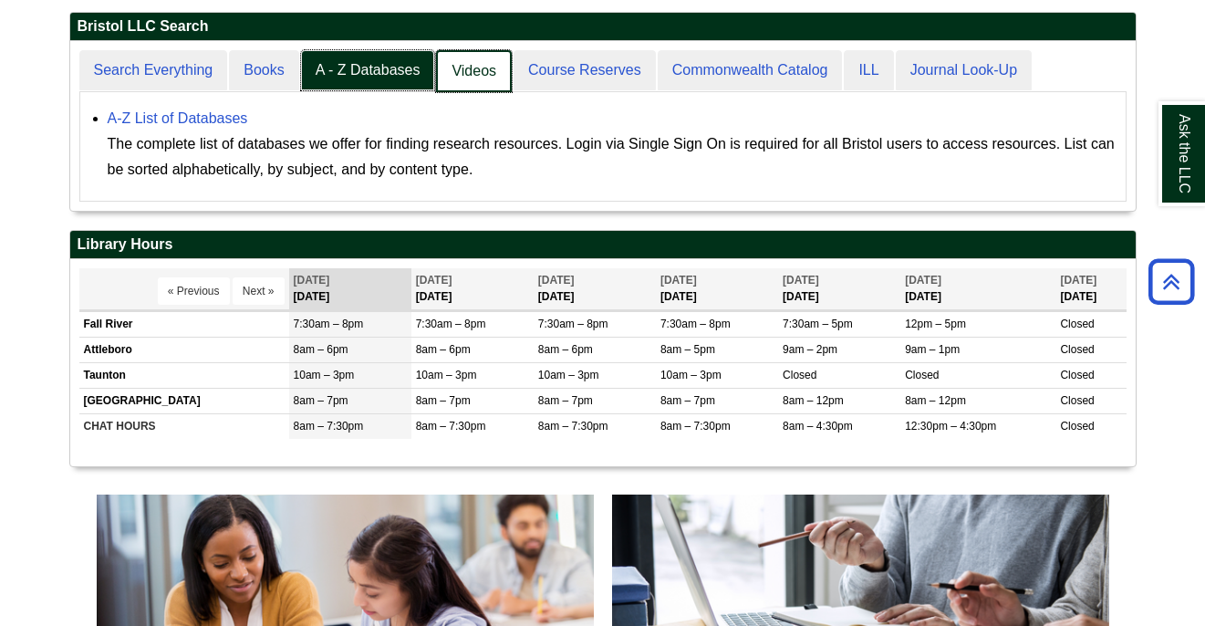
scroll to position [170, 1065]
click at [461, 66] on link "Videos" at bounding box center [474, 71] width 76 height 43
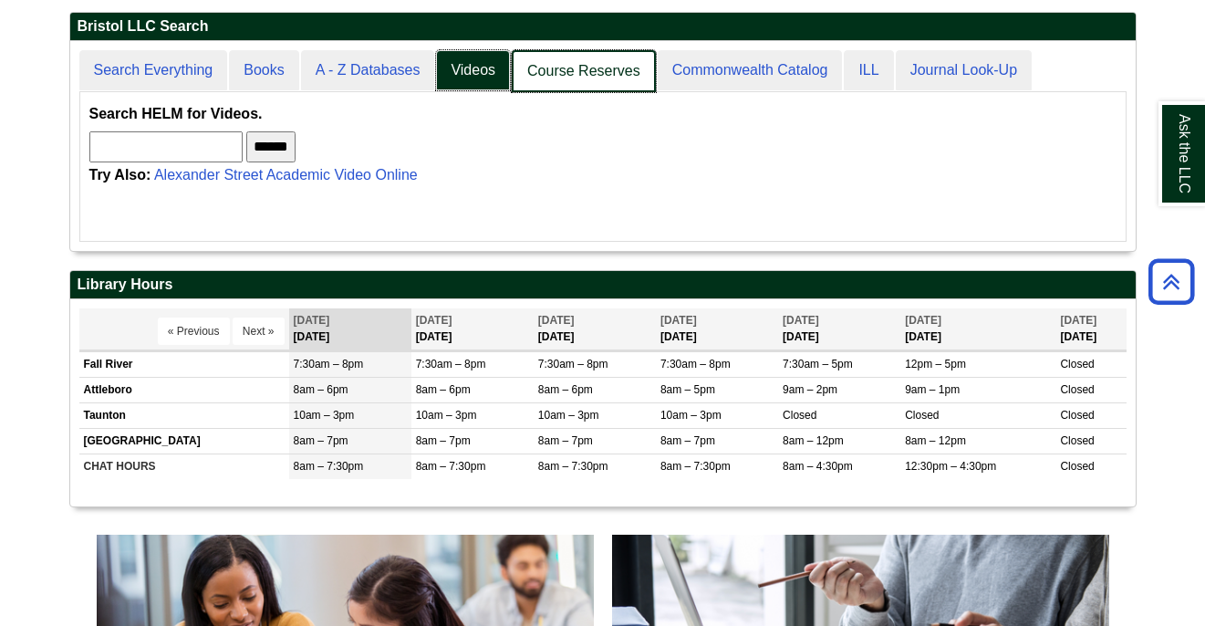
scroll to position [210, 1065]
click at [565, 80] on link "Course Reserves" at bounding box center [584, 71] width 144 height 43
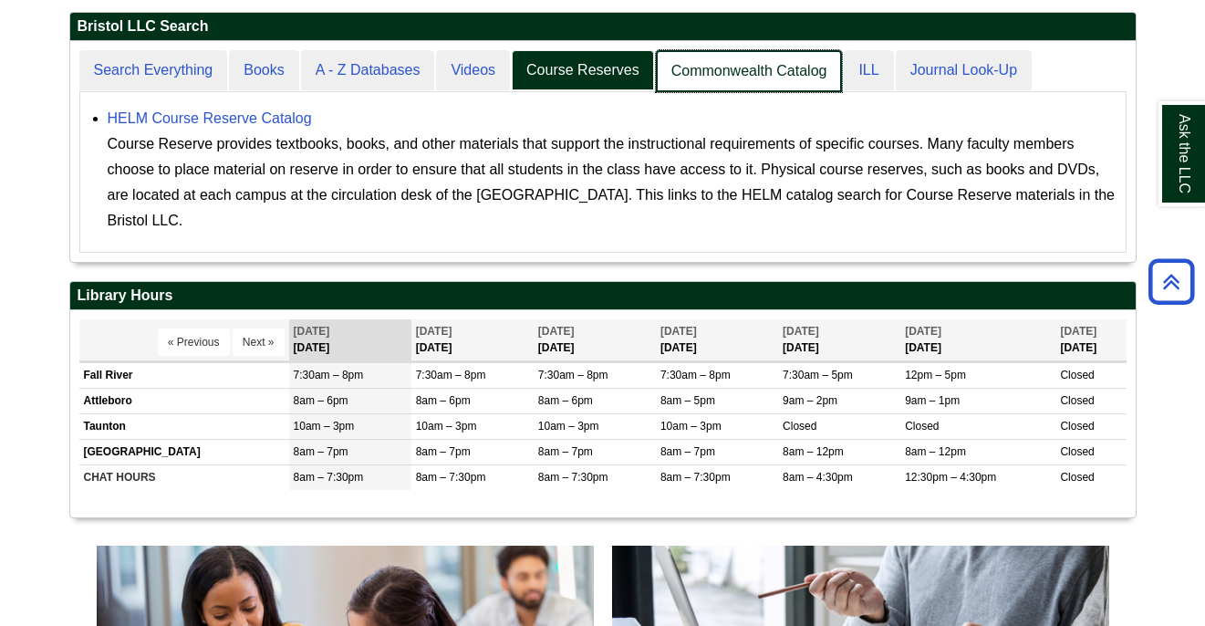
click at [692, 67] on link "Commonwealth Catalog" at bounding box center [749, 71] width 187 height 43
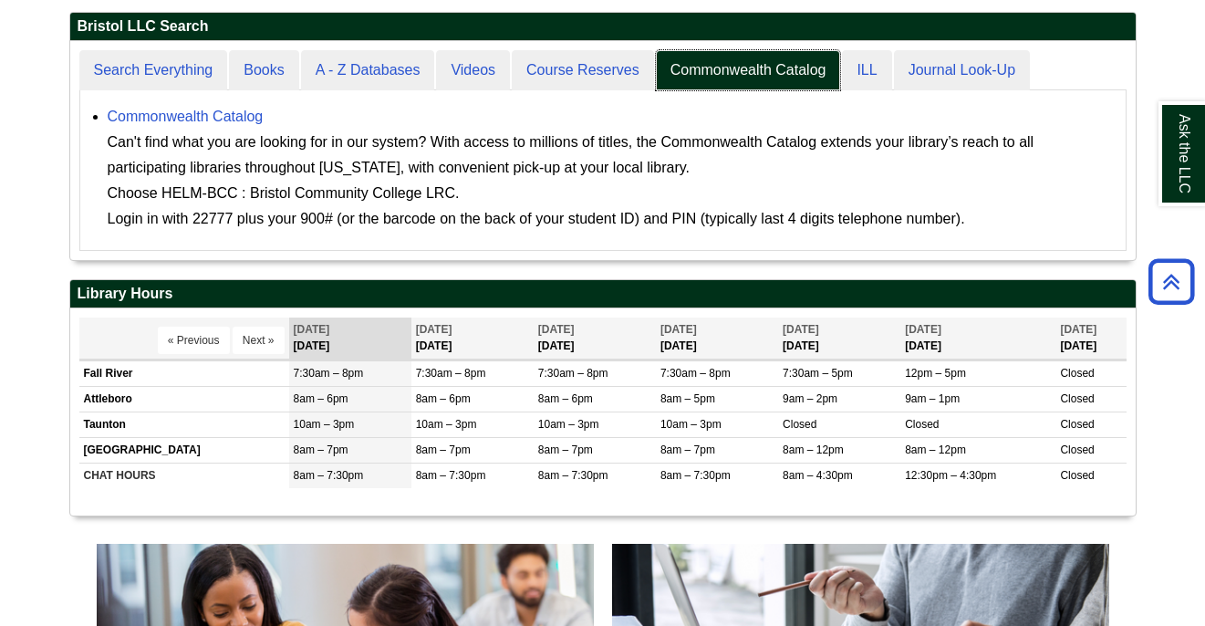
scroll to position [219, 1065]
click at [179, 105] on div "Commonwealth Catalog Can't find what you are looking for in our system? With ac…" at bounding box center [612, 168] width 1009 height 128
click at [179, 112] on link "Commonwealth Catalog" at bounding box center [186, 117] width 156 height 16
drag, startPoint x: 779, startPoint y: 215, endPoint x: 971, endPoint y: 243, distance: 194.5
click at [971, 243] on div "******* ***** ****** Search articles, books, journals & more Search Available a…" at bounding box center [602, 170] width 1047 height 161
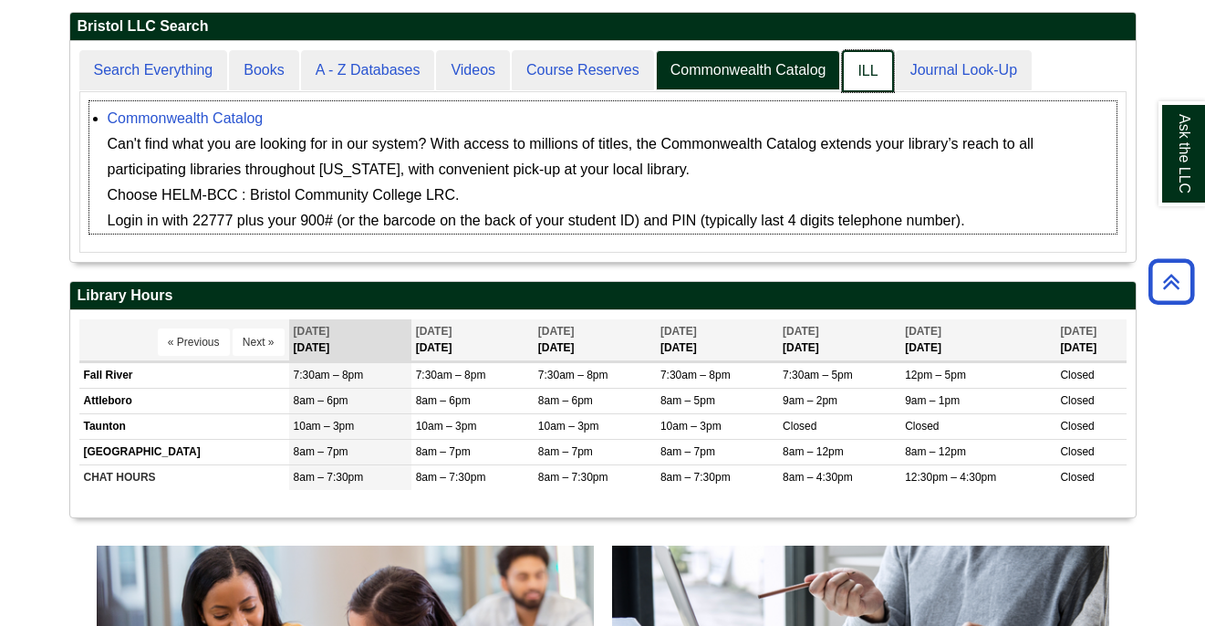
scroll to position [9, 9]
click at [865, 83] on link "ILL" at bounding box center [867, 71] width 51 height 43
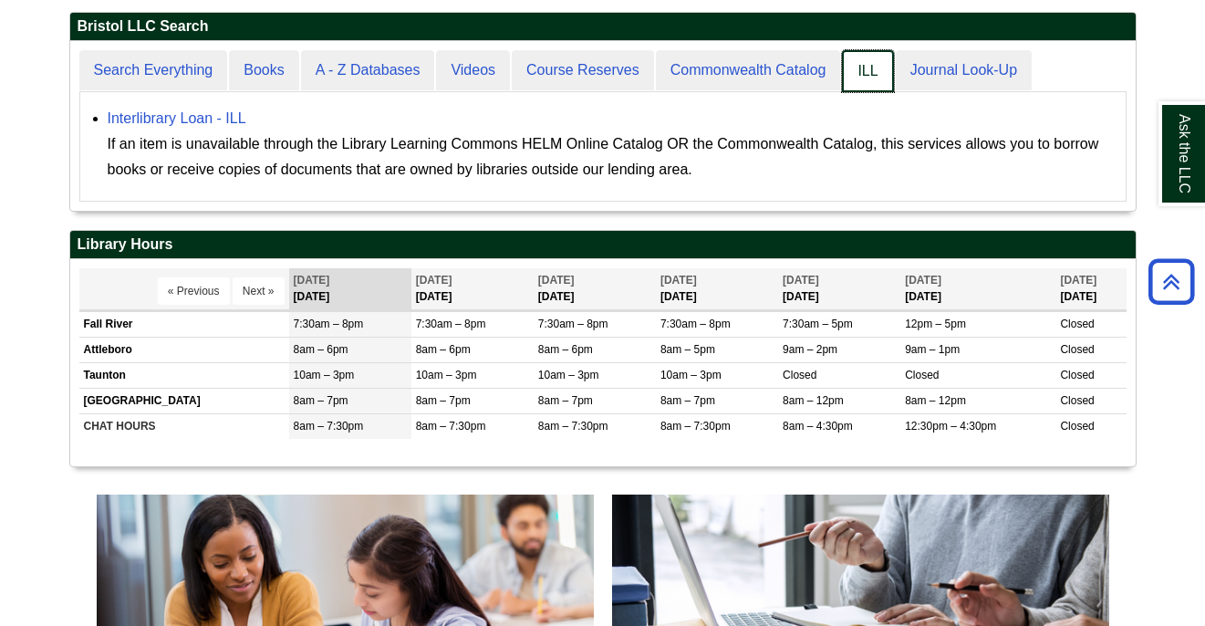
scroll to position [170, 1065]
click at [924, 75] on link "Journal Look-Up" at bounding box center [963, 71] width 138 height 43
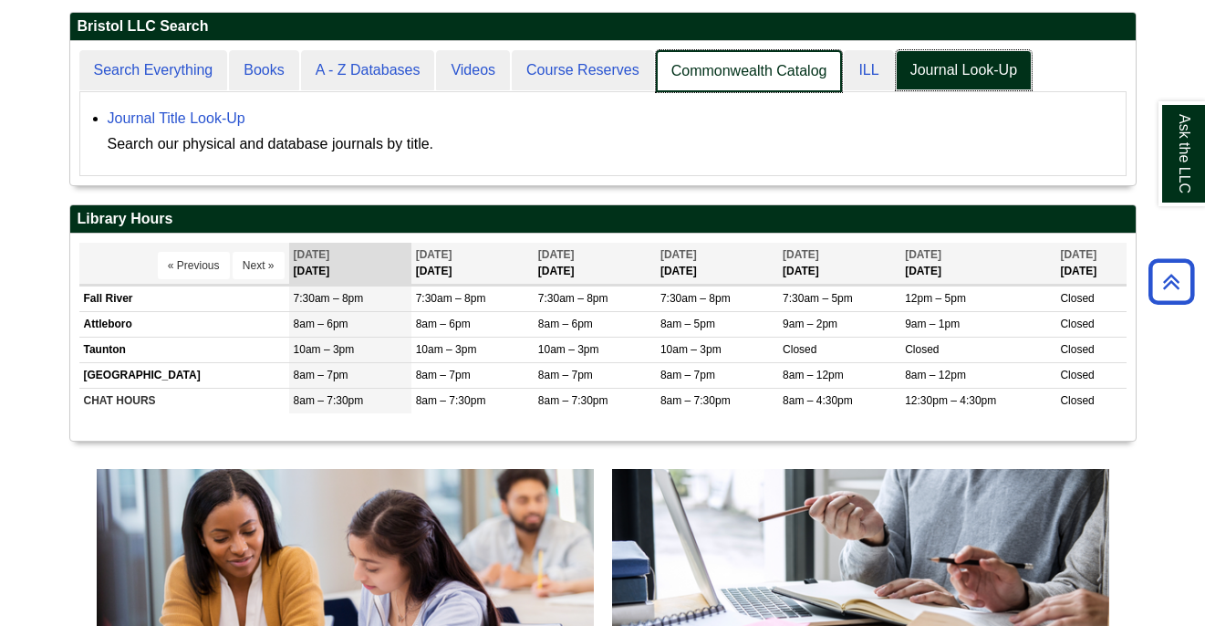
scroll to position [144, 1065]
click at [689, 78] on link "Commonwealth Catalog" at bounding box center [749, 71] width 187 height 43
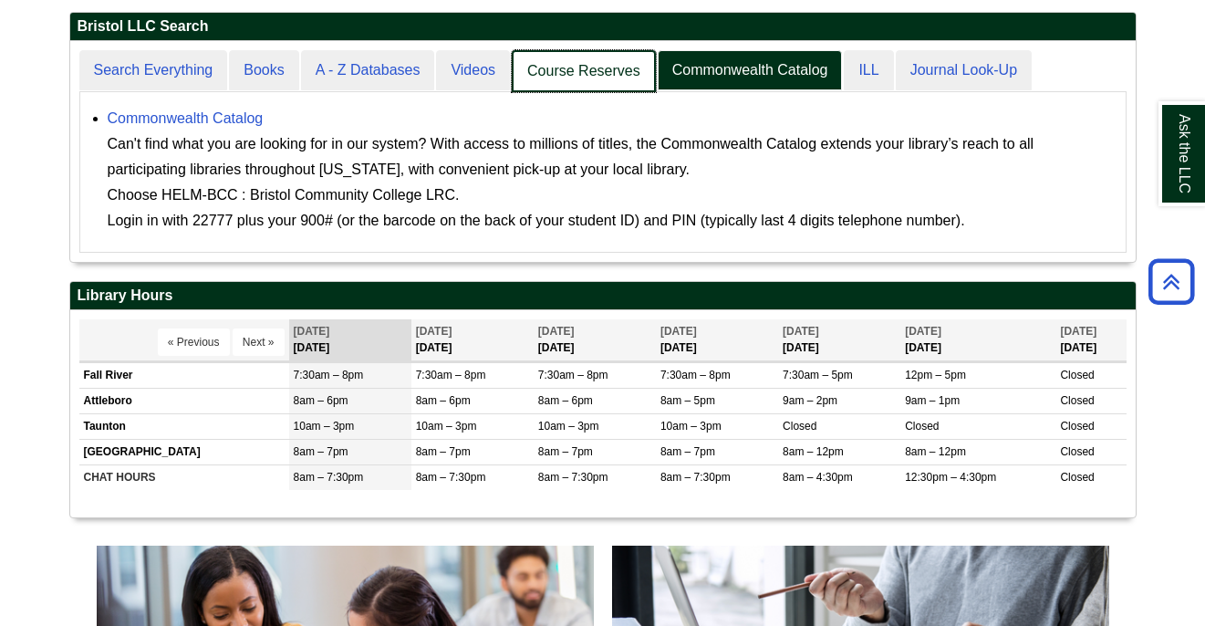
click at [599, 72] on link "Course Reserves" at bounding box center [584, 71] width 144 height 43
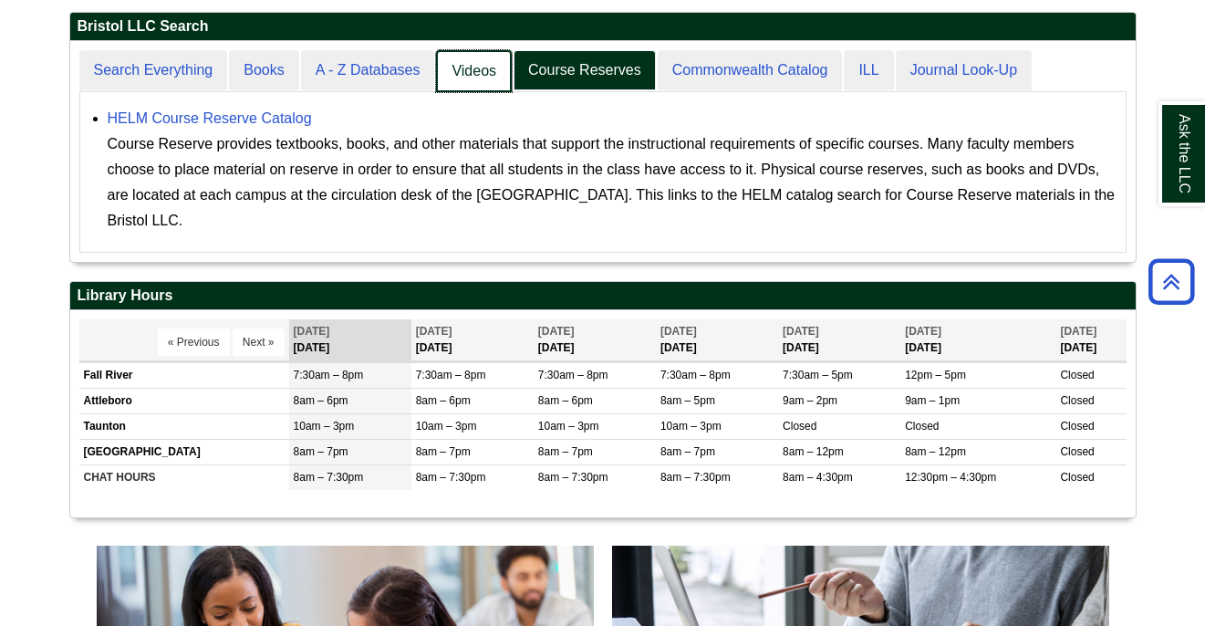
click at [471, 67] on link "Videos" at bounding box center [474, 71] width 76 height 43
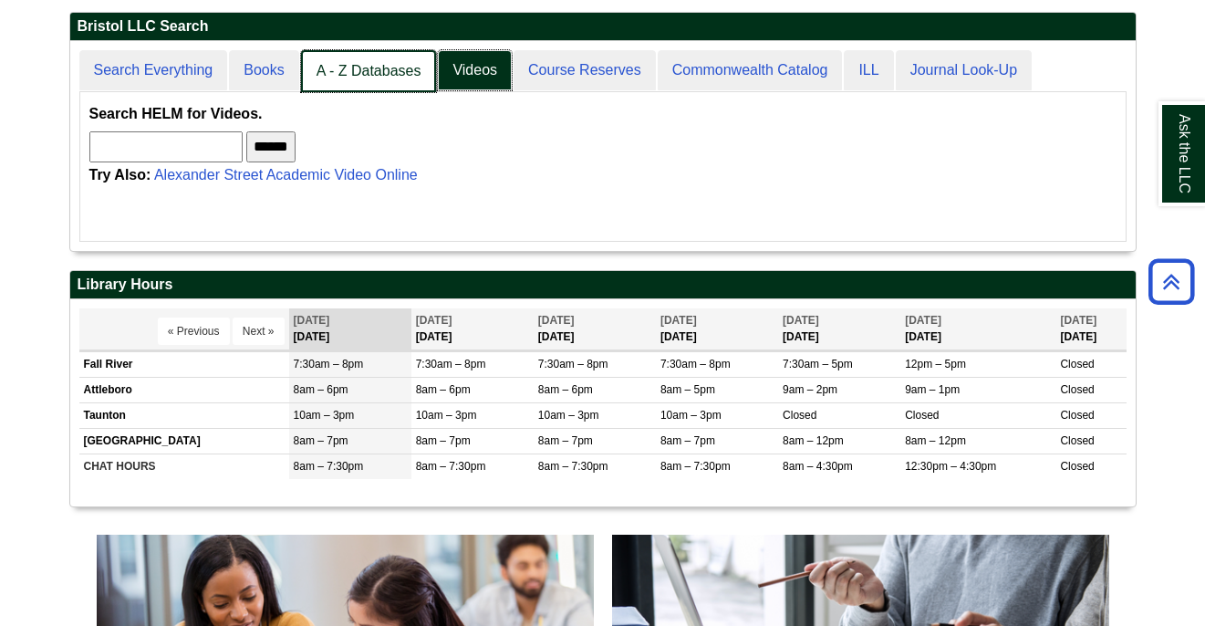
scroll to position [9, 9]
click at [321, 60] on link "A - Z Databases" at bounding box center [369, 71] width 136 height 43
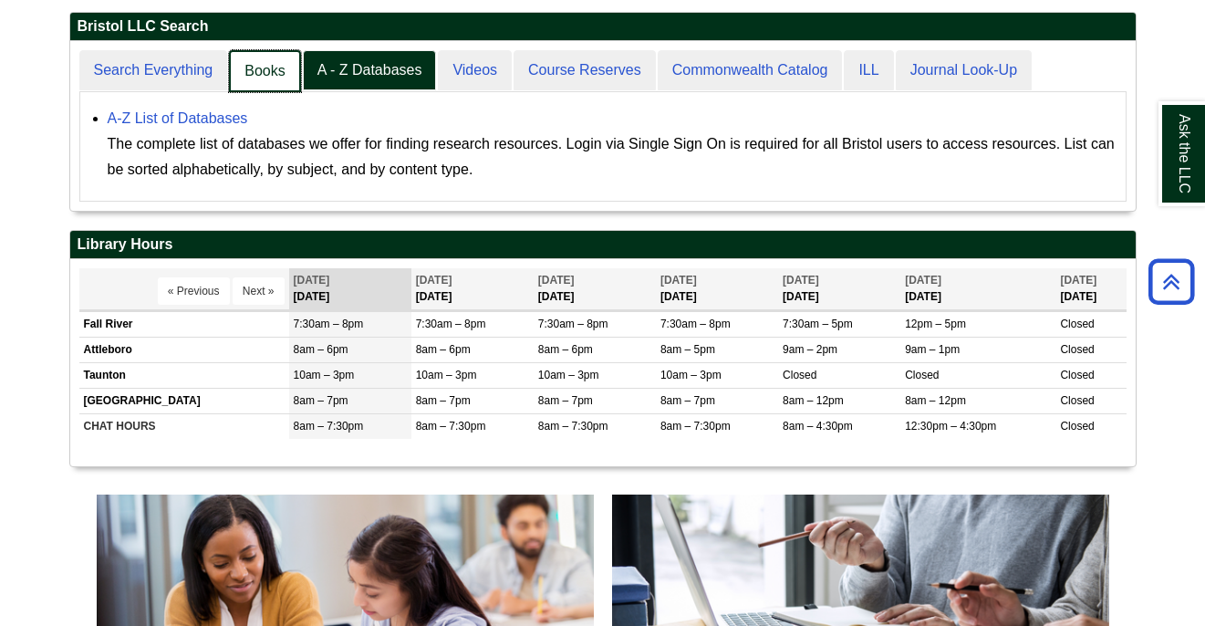
click at [251, 81] on link "Books" at bounding box center [264, 71] width 71 height 43
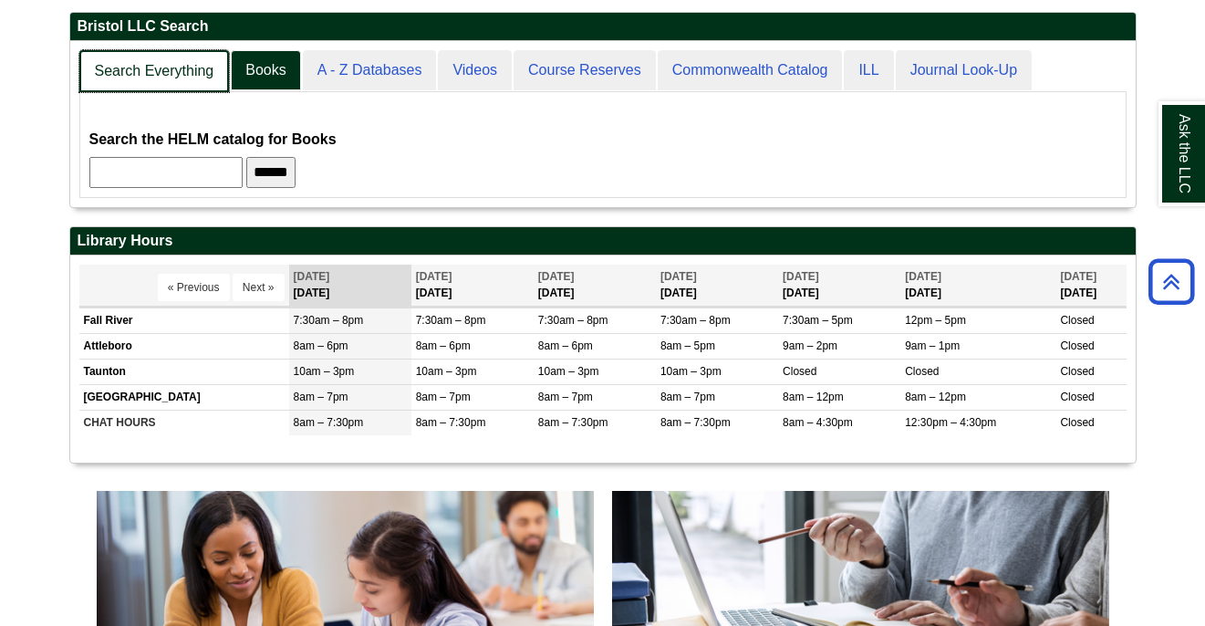
click at [174, 67] on link "Search Everything" at bounding box center [154, 71] width 150 height 43
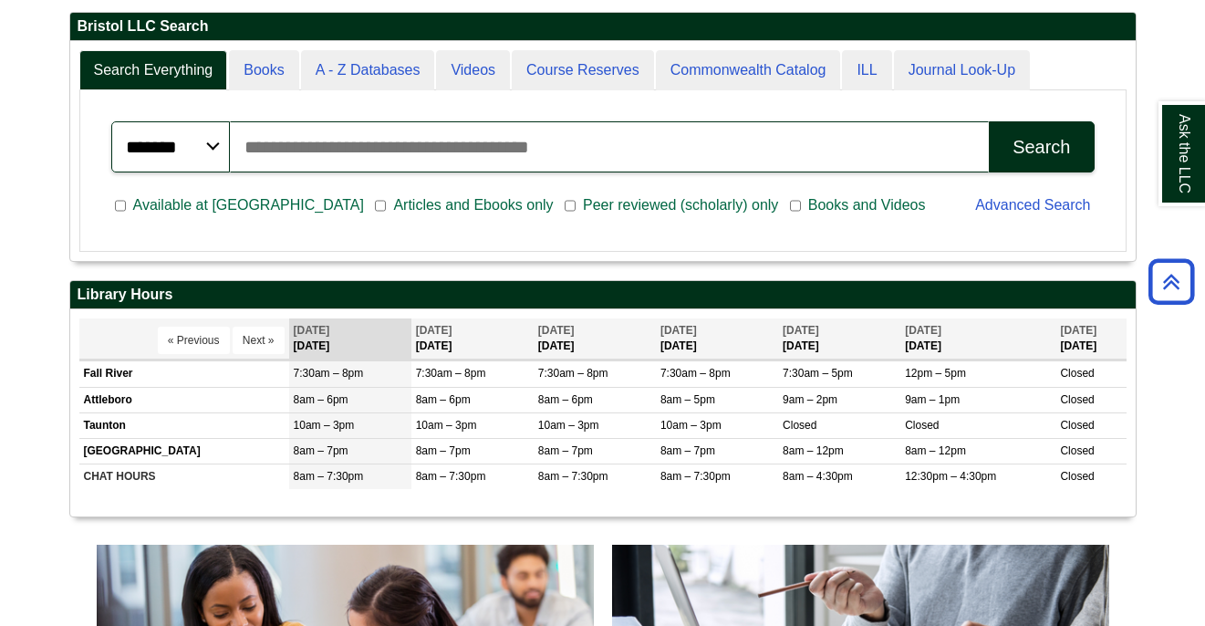
click at [296, 150] on input "Search articles, books, journals & more" at bounding box center [610, 146] width 760 height 51
paste input "**********"
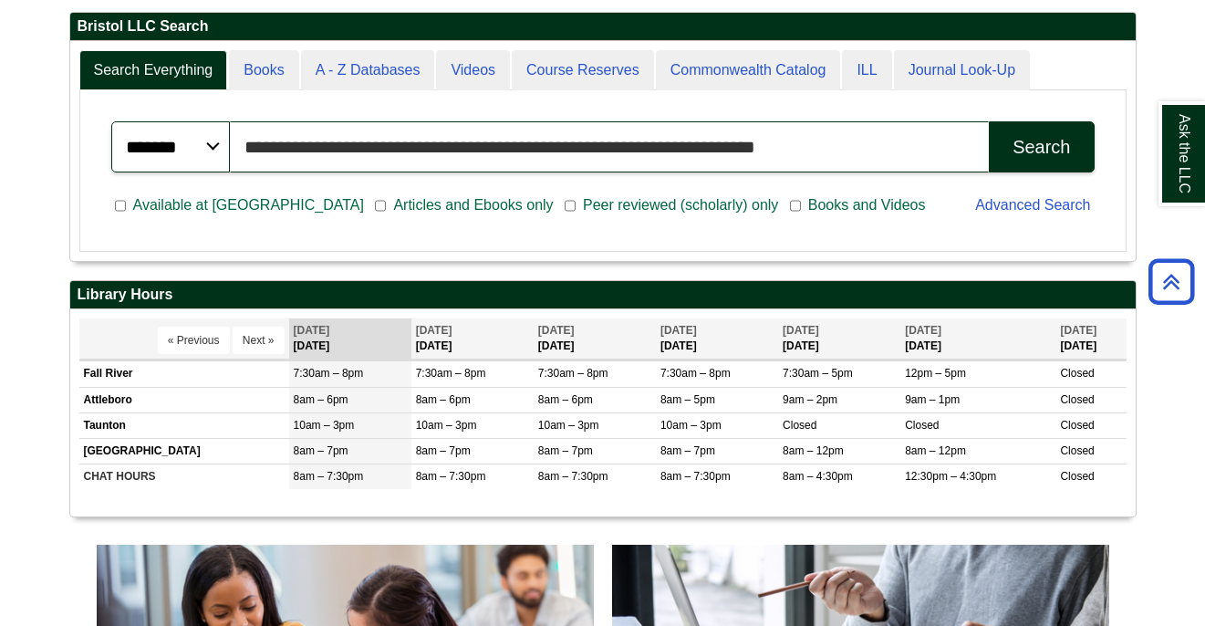
type input "**********"
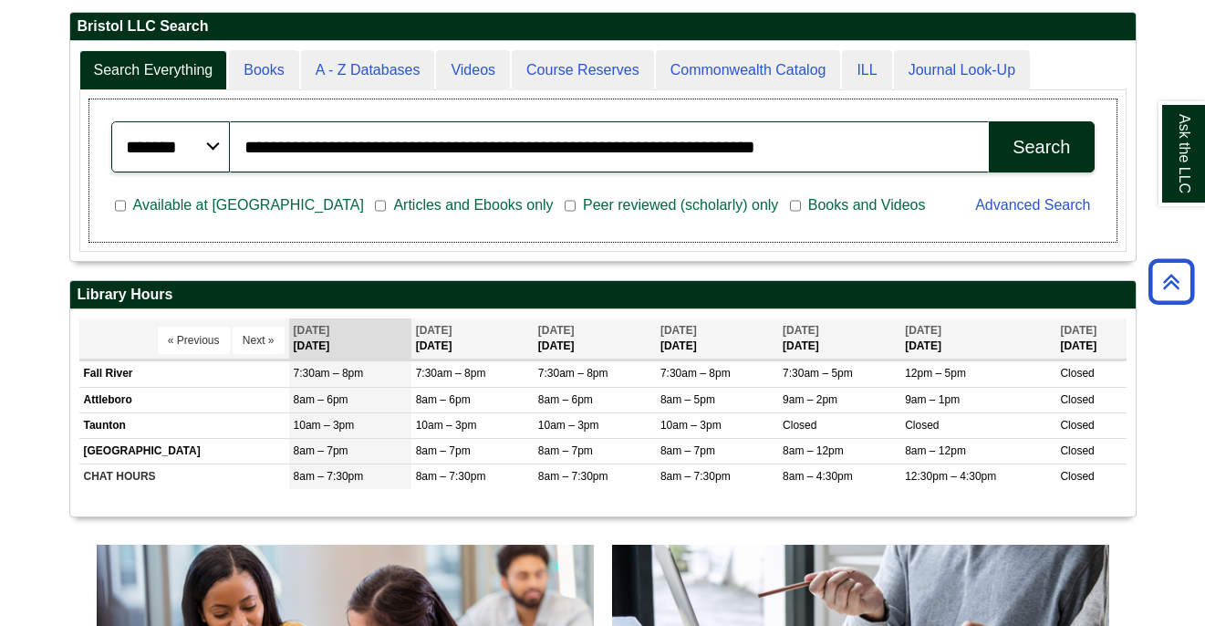
click at [1012, 166] on button "Search" at bounding box center [1041, 146] width 105 height 51
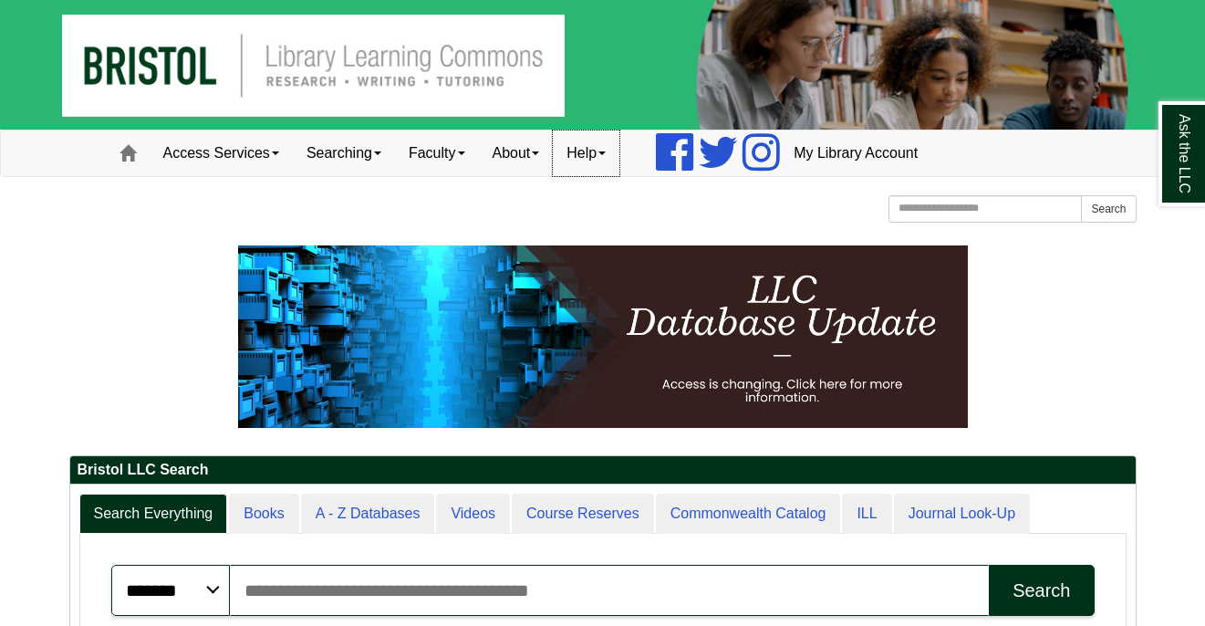
click at [589, 147] on link "Help" at bounding box center [586, 153] width 67 height 46
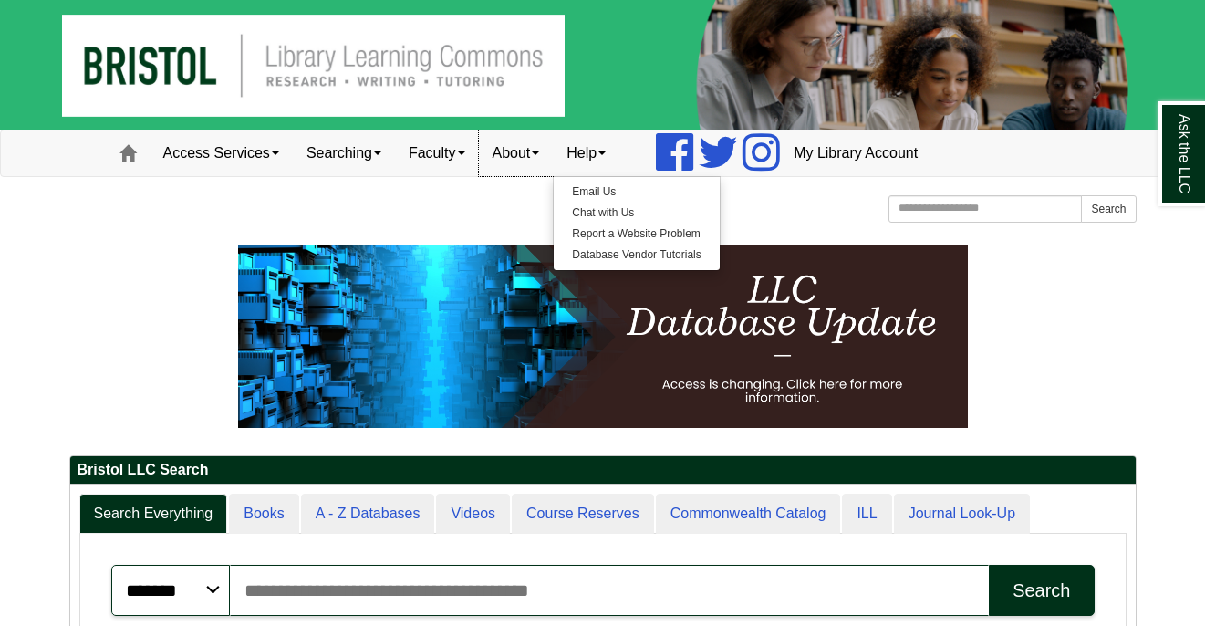
click at [547, 152] on link "About" at bounding box center [516, 153] width 75 height 46
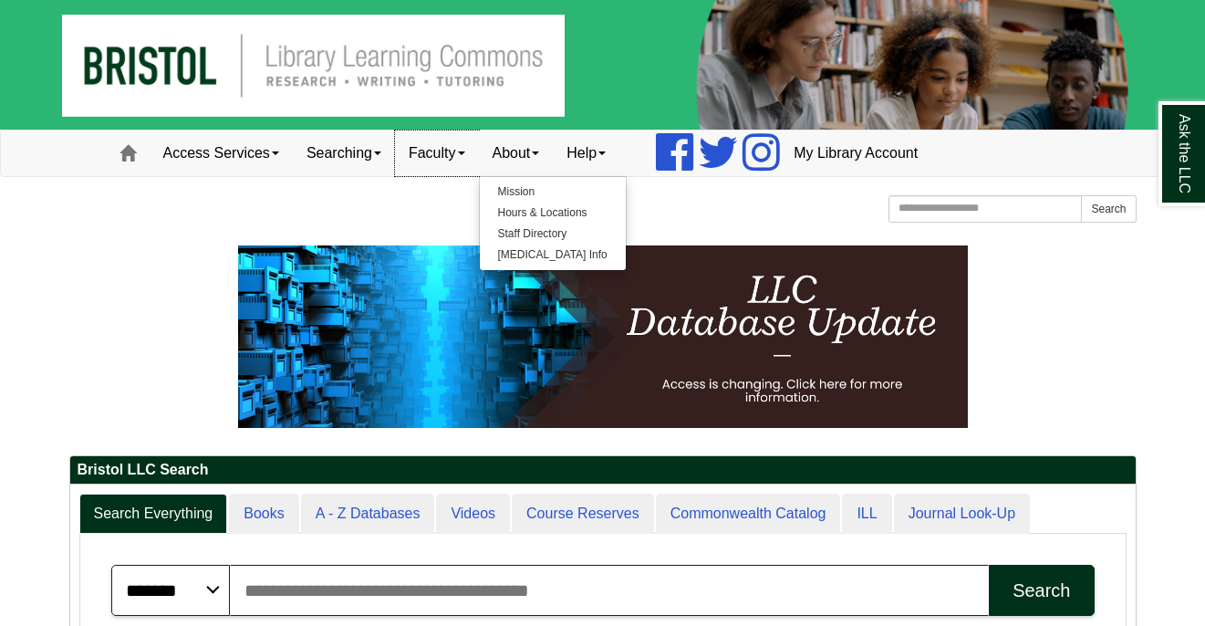
click at [442, 161] on link "Faculty" at bounding box center [437, 153] width 84 height 46
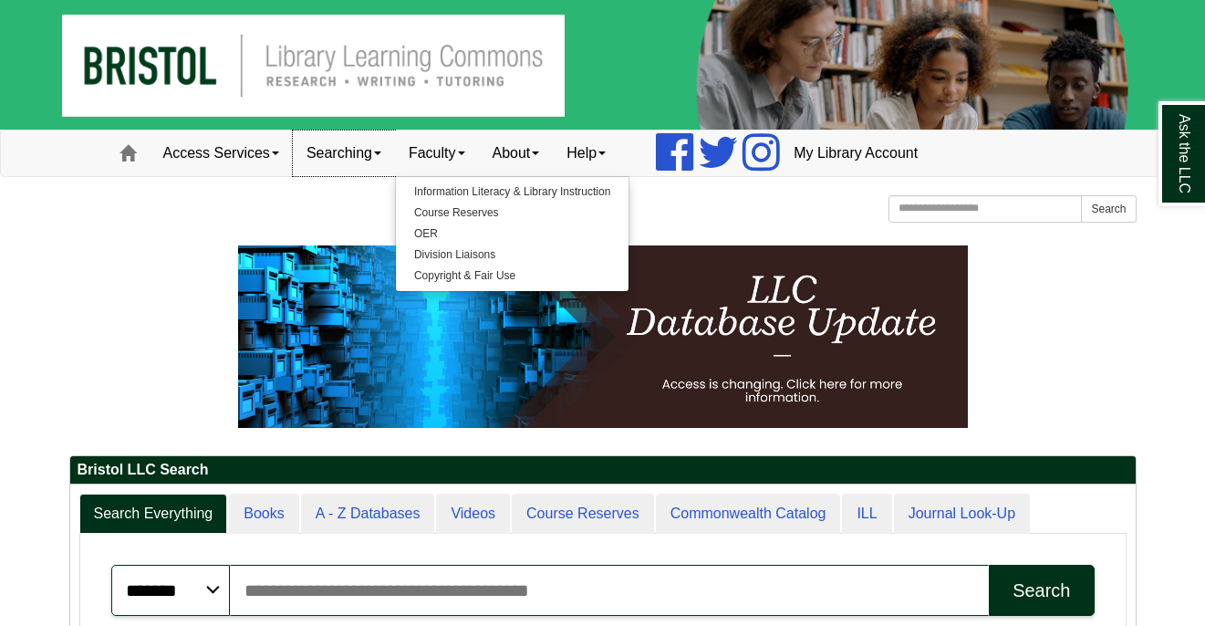
click at [364, 162] on link "Searching" at bounding box center [344, 153] width 102 height 46
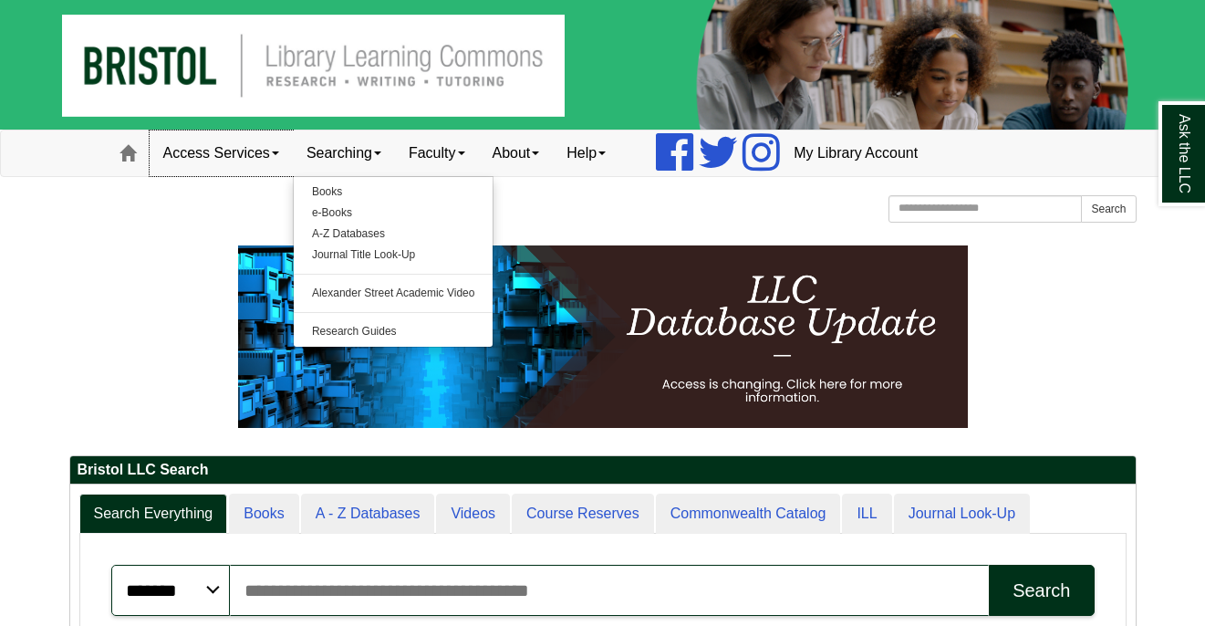
click at [210, 145] on link "Access Services" at bounding box center [221, 153] width 143 height 46
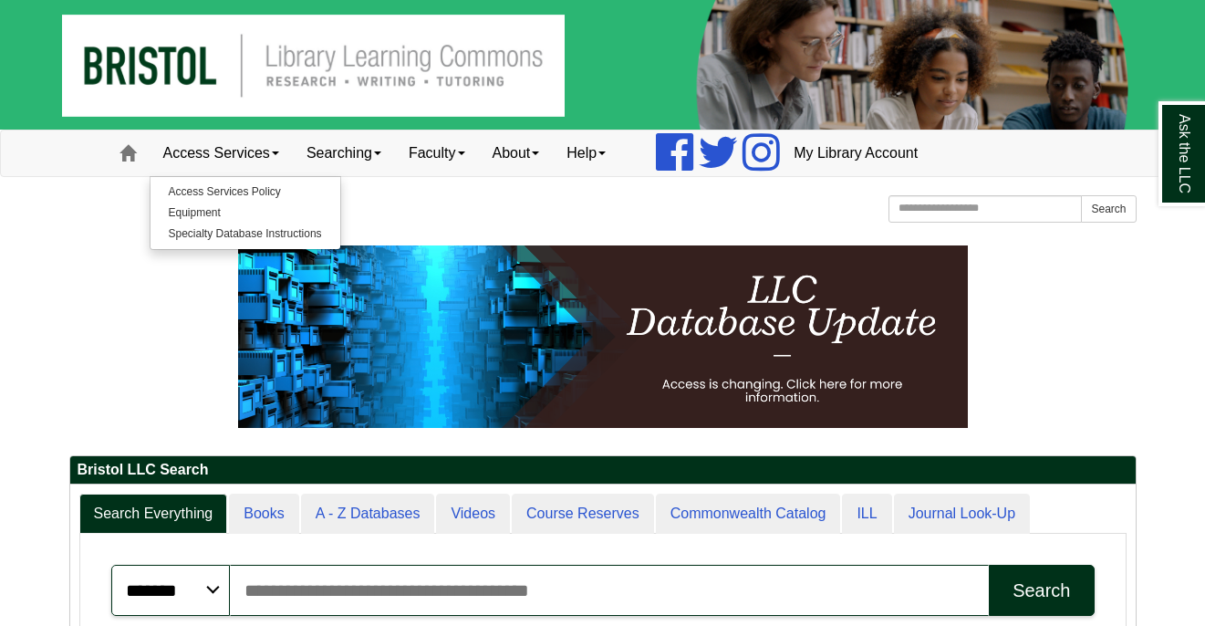
click at [566, 210] on div "Bristol Community College Bristol Community College Library Learning Commons Ho…" at bounding box center [602, 211] width 1067 height 32
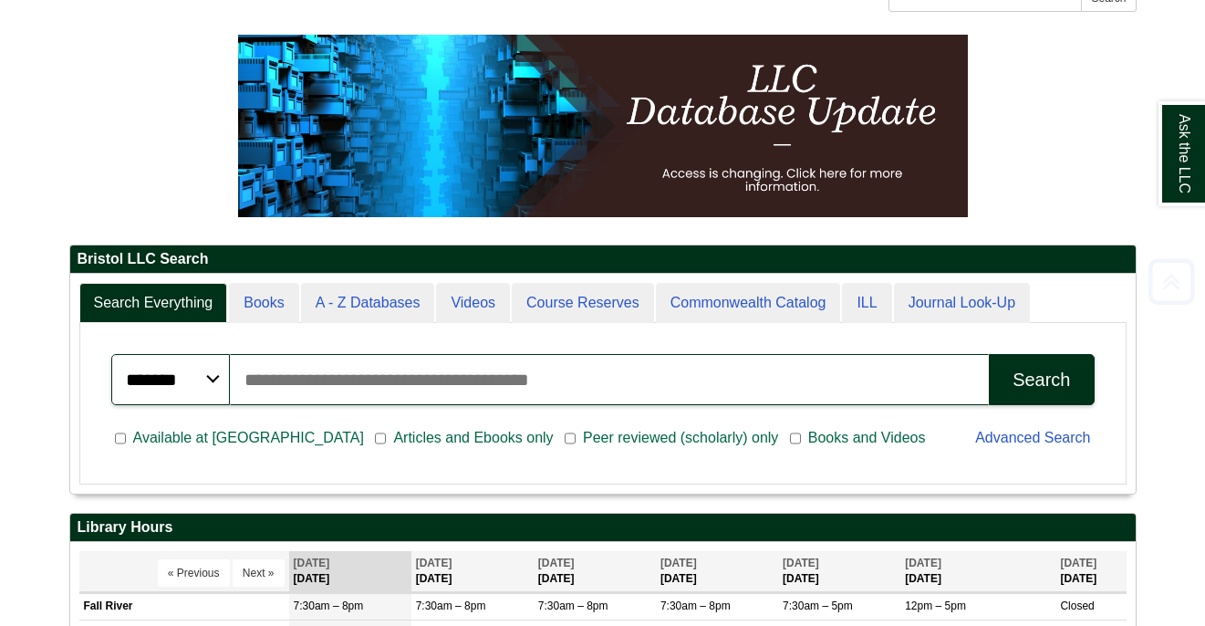
scroll to position [243, 0]
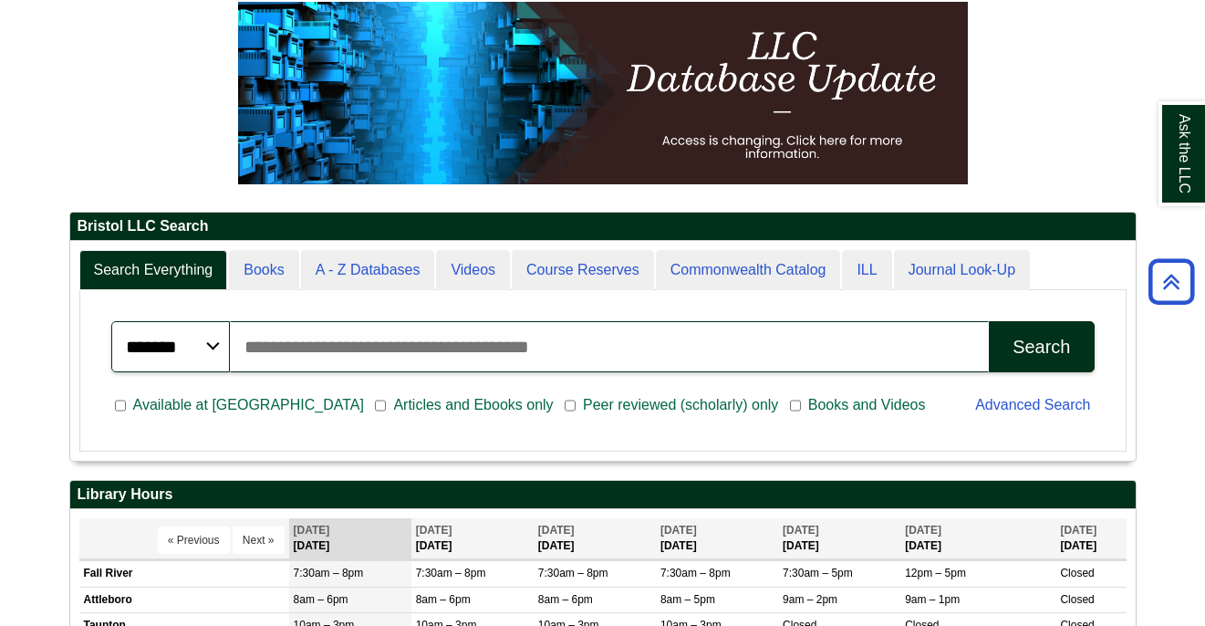
click at [266, 350] on input "Search articles, books, journals & more" at bounding box center [610, 346] width 760 height 51
paste input "**********"
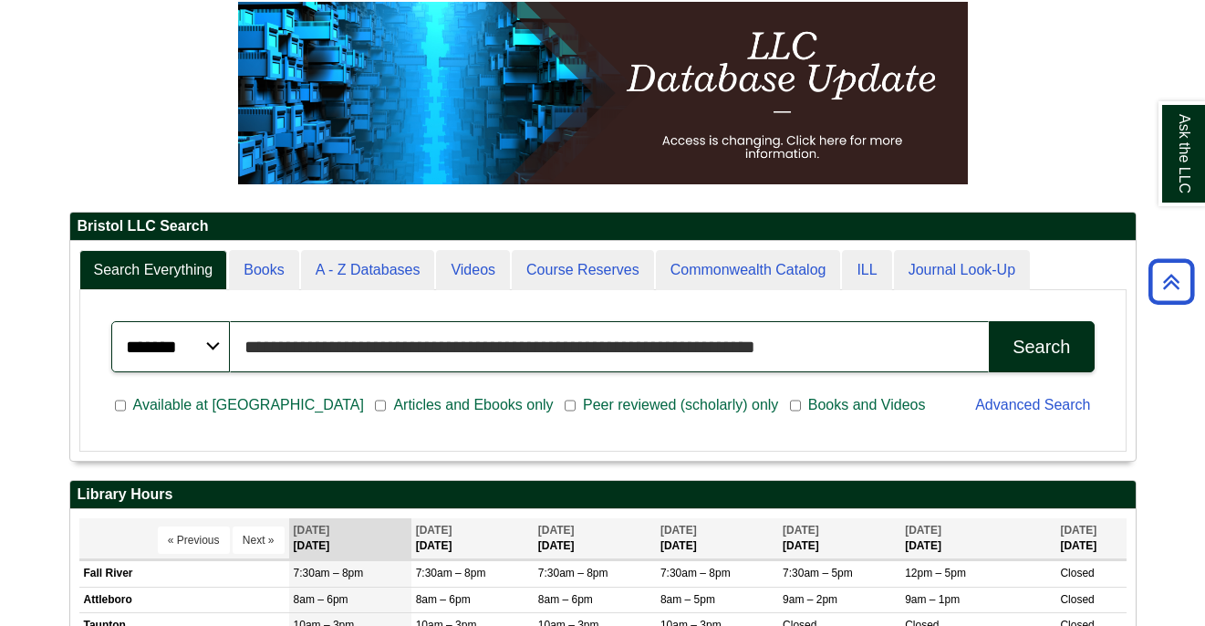
drag, startPoint x: 571, startPoint y: 348, endPoint x: 927, endPoint y: 361, distance: 356.8
click at [927, 361] on input "**********" at bounding box center [610, 346] width 760 height 51
type input "**********"
click at [1041, 346] on button "Search" at bounding box center [1041, 346] width 105 height 51
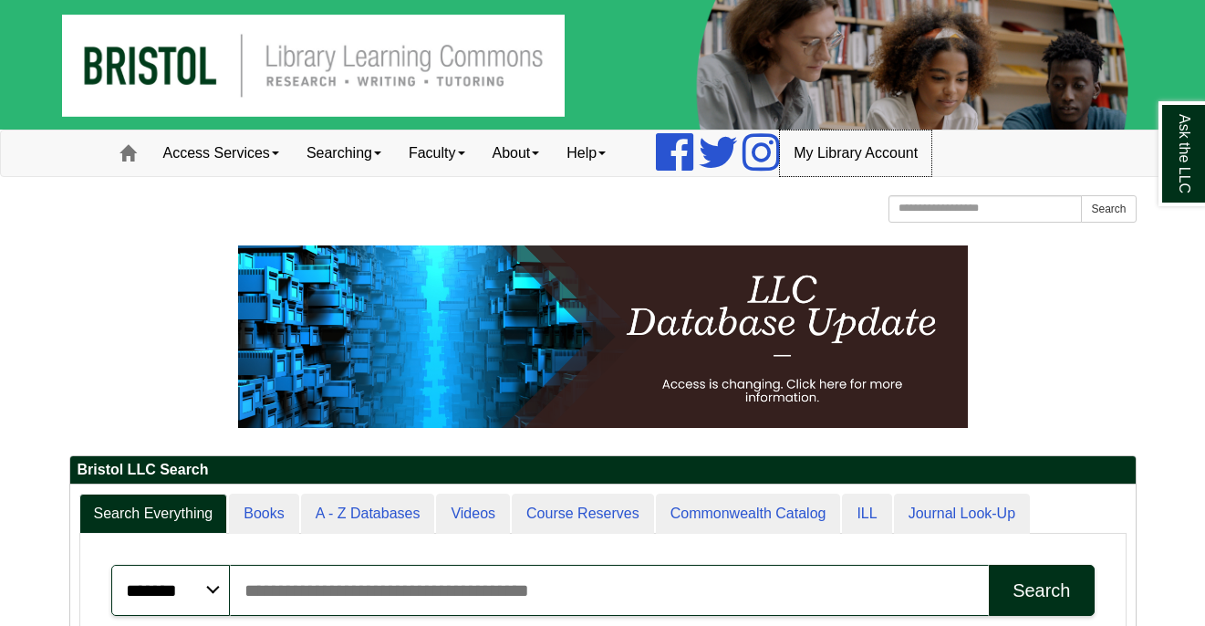
click at [863, 143] on link "My Library Account" at bounding box center [855, 153] width 151 height 46
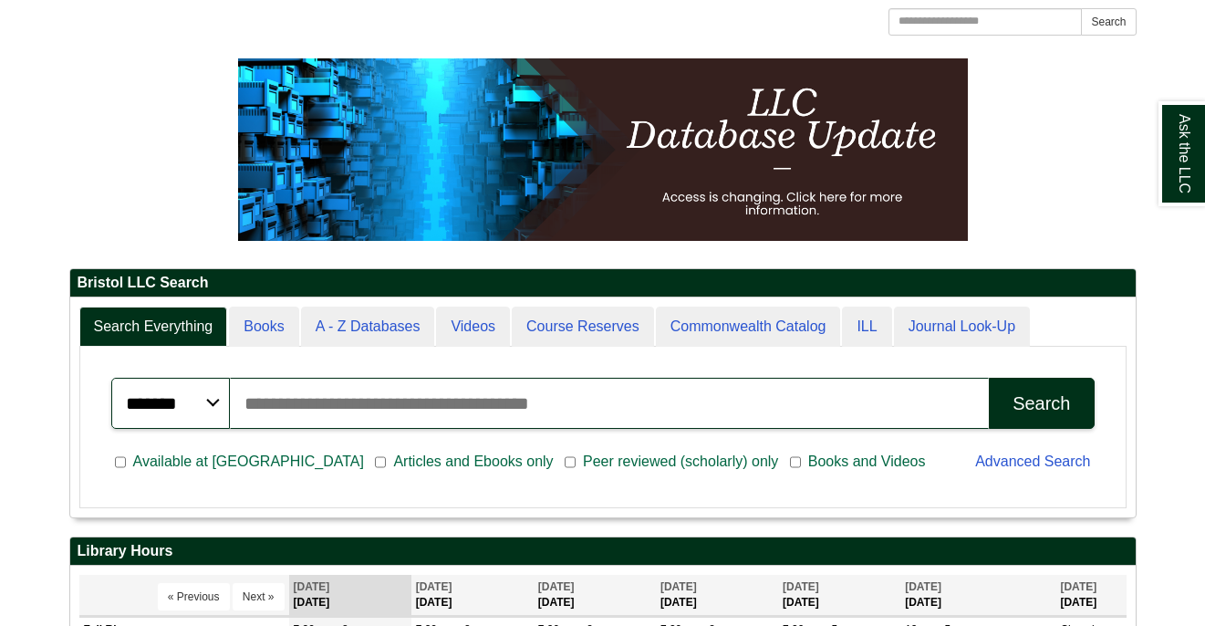
scroll to position [189, 0]
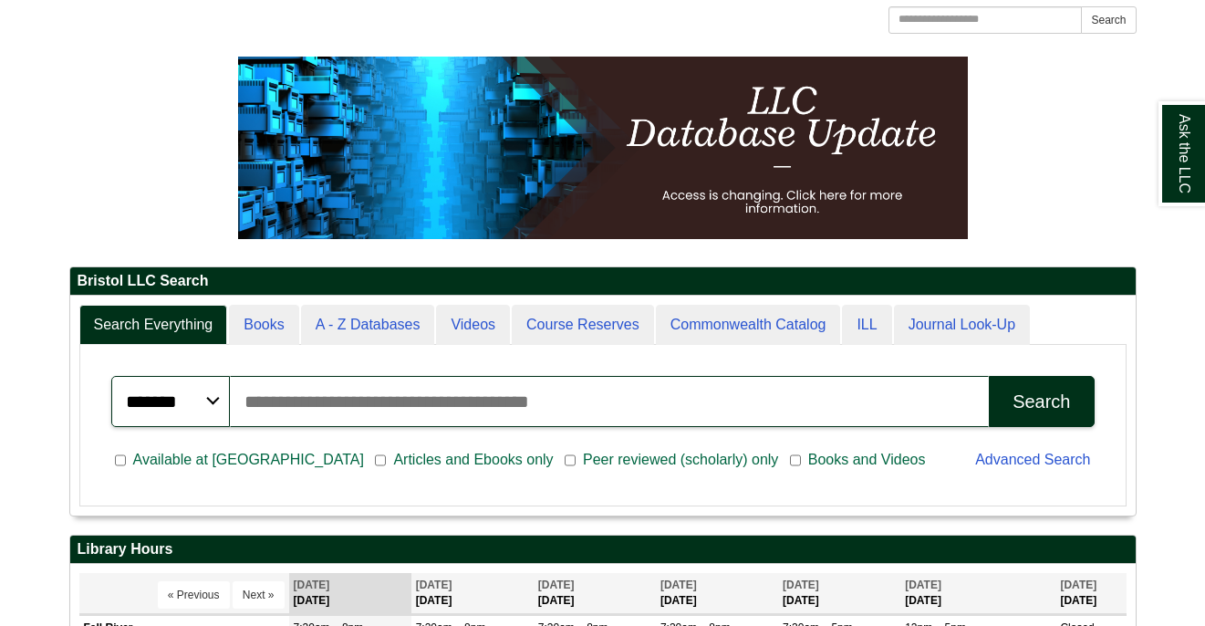
click at [730, 146] on img at bounding box center [603, 148] width 730 height 182
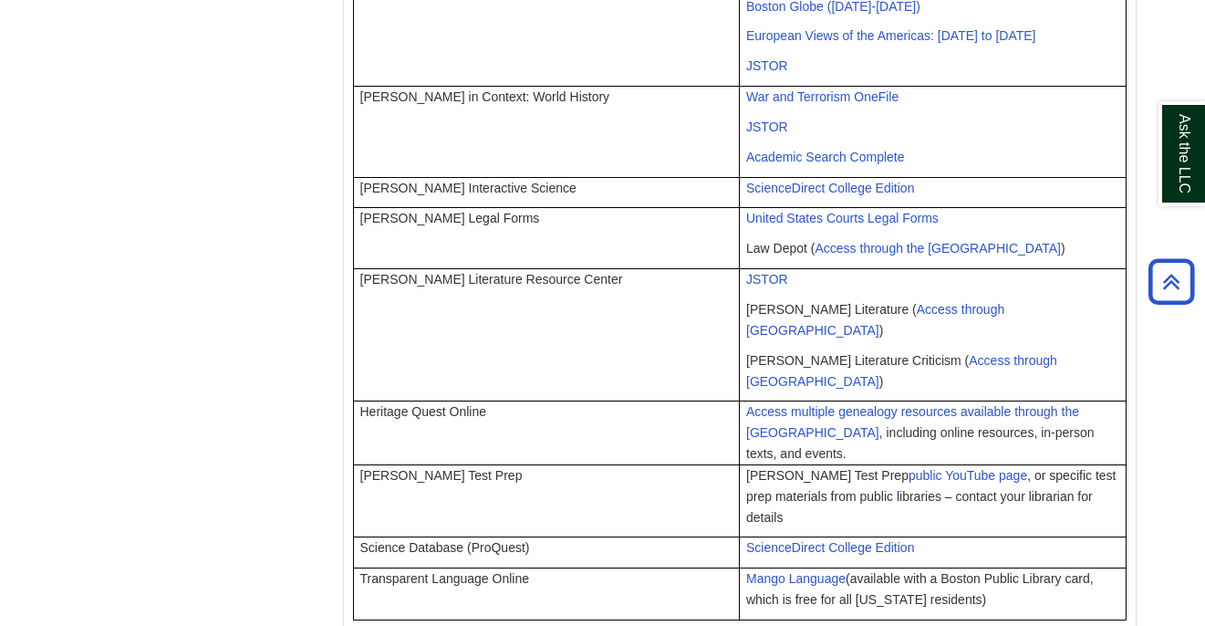
scroll to position [1355, 0]
